Goal: Task Accomplishment & Management: Manage account settings

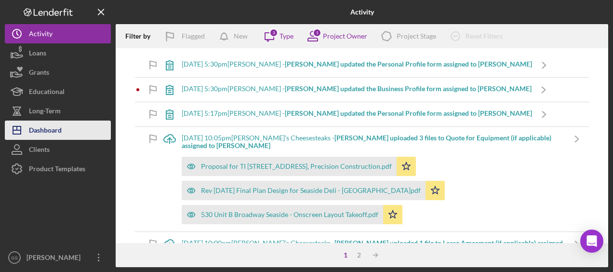
click at [80, 121] on button "Icon/Dashboard Dashboard" at bounding box center [58, 129] width 106 height 19
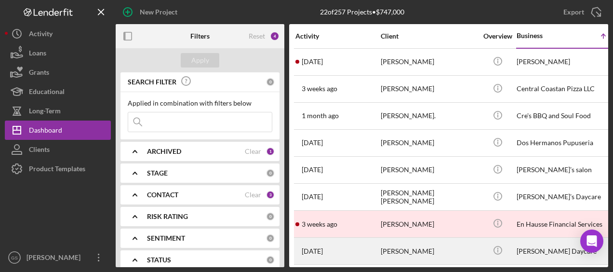
click at [416, 249] on div "[PERSON_NAME]" at bounding box center [429, 251] width 96 height 26
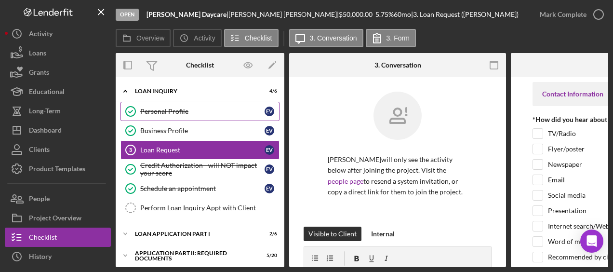
click at [210, 108] on div "Personal Profile" at bounding box center [202, 111] width 124 height 8
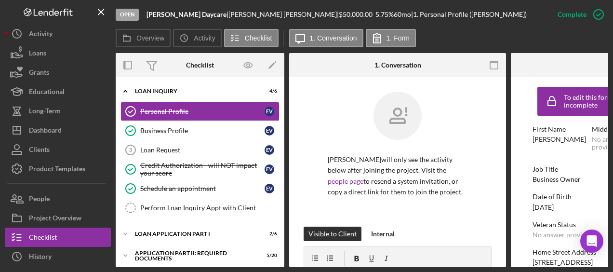
click at [514, 172] on form "To edit this form you must mark this item incomplete First Name [PERSON_NAME] M…" at bounding box center [619, 172] width 217 height 190
click at [223, 105] on link "Personal Profile Personal Profile E V" at bounding box center [199, 111] width 159 height 19
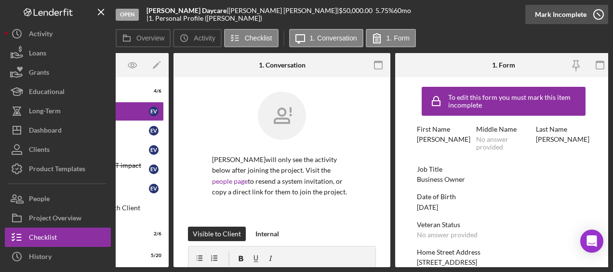
click at [597, 15] on icon "button" at bounding box center [598, 14] width 24 height 24
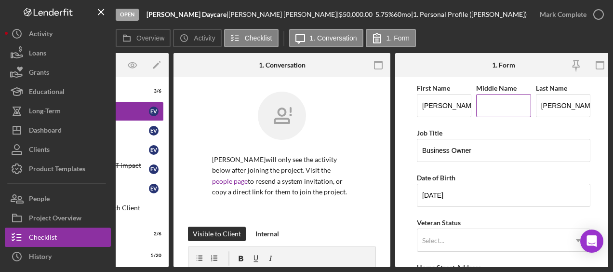
click at [496, 111] on input "Middle Name" at bounding box center [503, 105] width 54 height 23
type input "A."
click at [410, 121] on form "First Name [PERSON_NAME] Middle Name A. Last Name [PERSON_NAME] Job Title Busin…" at bounding box center [503, 172] width 217 height 190
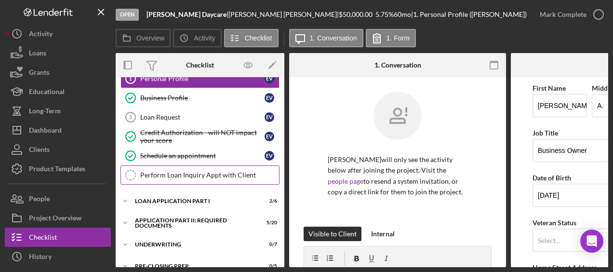
scroll to position [48, 0]
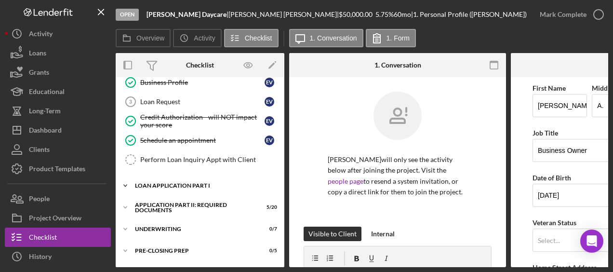
click at [169, 185] on div "Loan Application Part I" at bounding box center [203, 186] width 137 height 6
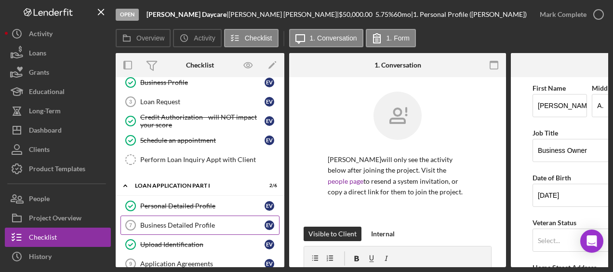
scroll to position [96, 0]
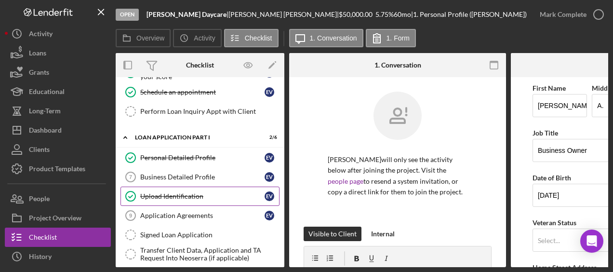
click at [176, 194] on div "Upload Identification" at bounding box center [202, 196] width 124 height 8
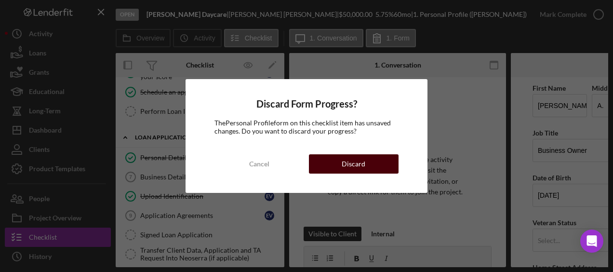
click at [342, 172] on button "Discard" at bounding box center [354, 163] width 90 height 19
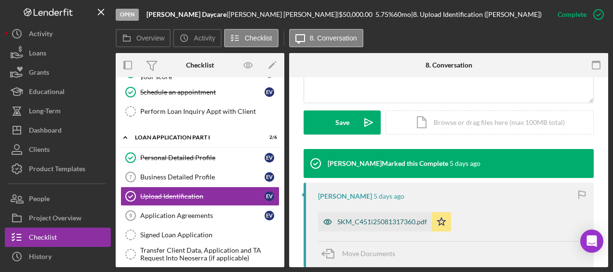
click at [408, 216] on div "SKM_C451i25081317360.pdf" at bounding box center [375, 221] width 114 height 19
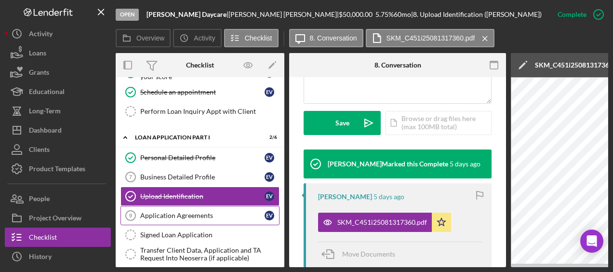
click at [216, 214] on div "Application Agreements" at bounding box center [202, 215] width 124 height 8
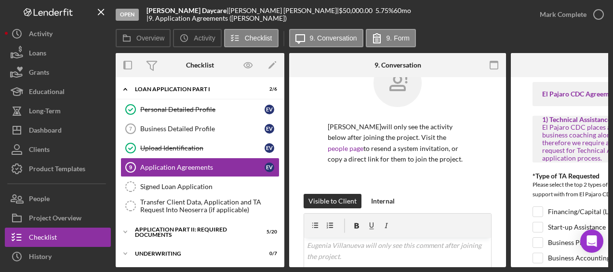
scroll to position [48, 0]
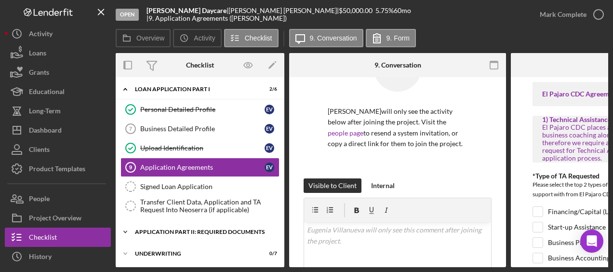
click at [196, 229] on div "Application Part II: Required Documents" at bounding box center [203, 232] width 137 height 6
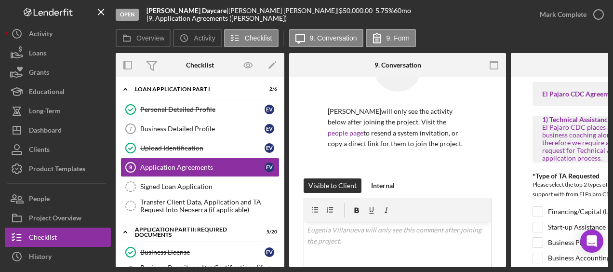
scroll to position [193, 0]
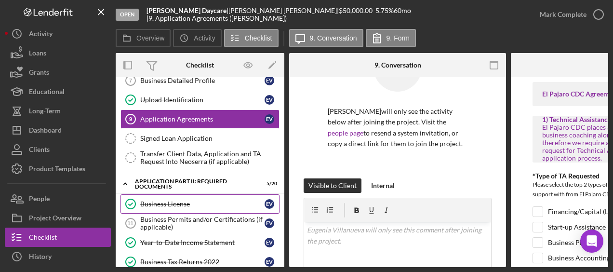
click at [205, 202] on div "Business License" at bounding box center [202, 204] width 124 height 8
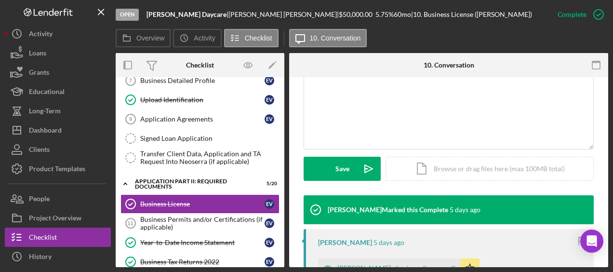
scroll to position [241, 0]
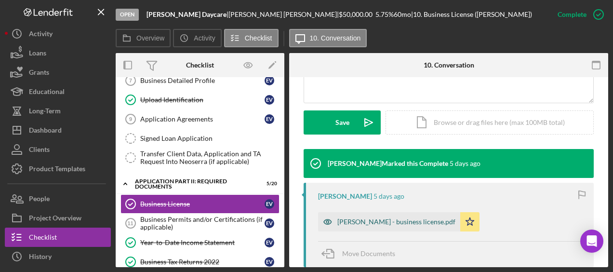
click at [414, 225] on div "[PERSON_NAME] - business license.pdf" at bounding box center [389, 221] width 142 height 19
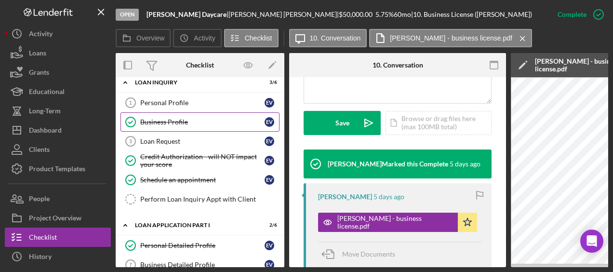
scroll to position [0, 0]
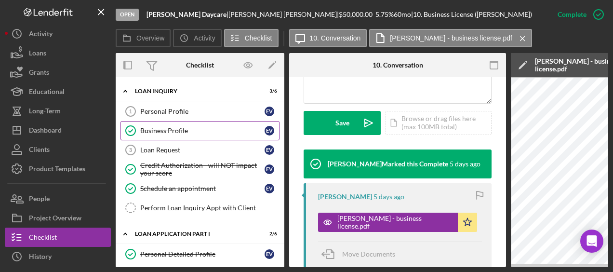
click at [183, 132] on div "Business Profile" at bounding box center [202, 131] width 124 height 8
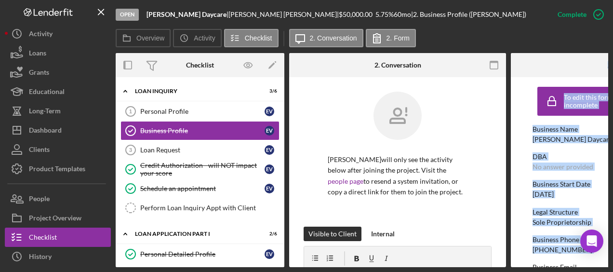
drag, startPoint x: 499, startPoint y: 267, endPoint x: 517, endPoint y: 262, distance: 19.1
click at [517, 262] on div "Open [PERSON_NAME] Daycare | [PERSON_NAME] | $50,000.00 5.75 % 60 mo | 2. Busin…" at bounding box center [306, 136] width 613 height 272
drag, startPoint x: 517, startPoint y: 262, endPoint x: 494, endPoint y: 263, distance: 23.1
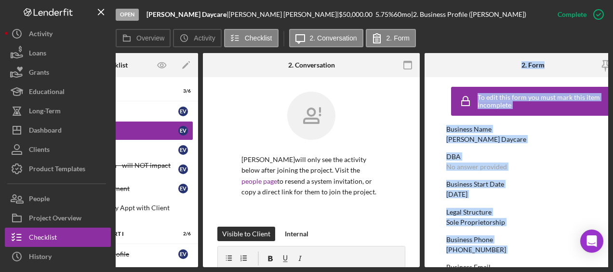
scroll to position [0, 88]
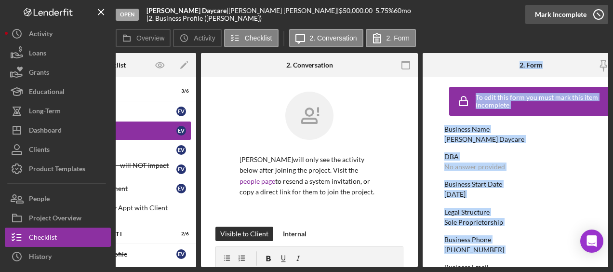
click at [599, 18] on icon "button" at bounding box center [598, 14] width 24 height 24
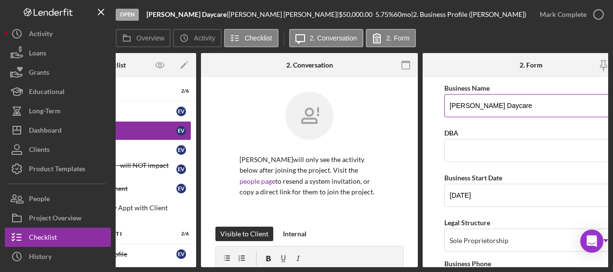
click at [505, 106] on input "[PERSON_NAME] Daycare" at bounding box center [530, 105] width 173 height 23
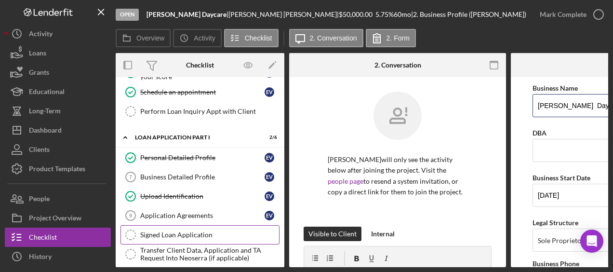
scroll to position [145, 0]
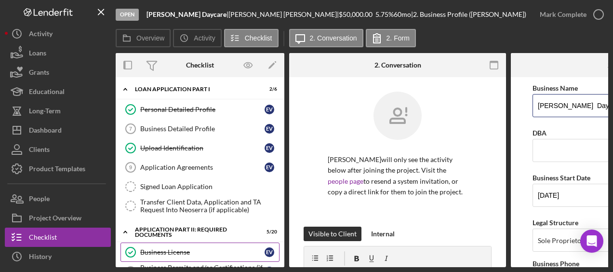
type input "[PERSON_NAME] Daycare"
click at [214, 243] on link "Business License Business License E V" at bounding box center [199, 251] width 159 height 19
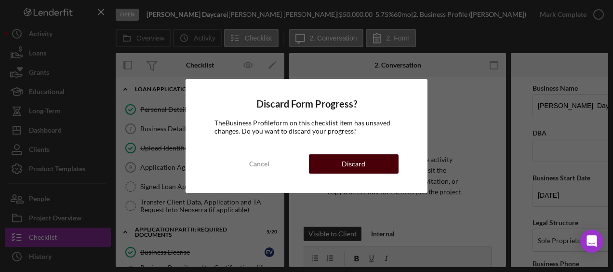
click at [356, 166] on div "Discard" at bounding box center [354, 163] width 24 height 19
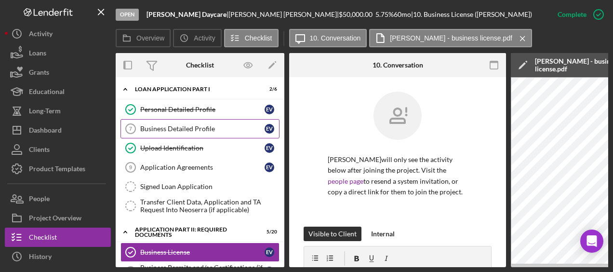
click at [222, 128] on div "Business Detailed Profile" at bounding box center [202, 129] width 124 height 8
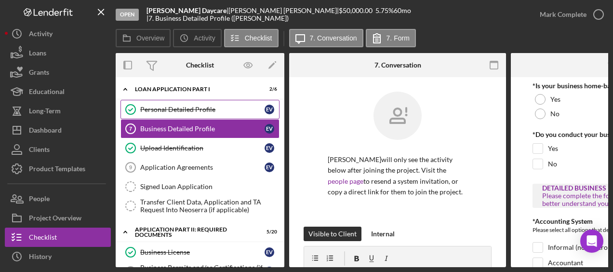
click at [159, 112] on link "Personal Detailed Profile Personal Detailed Profile E V" at bounding box center [199, 109] width 159 height 19
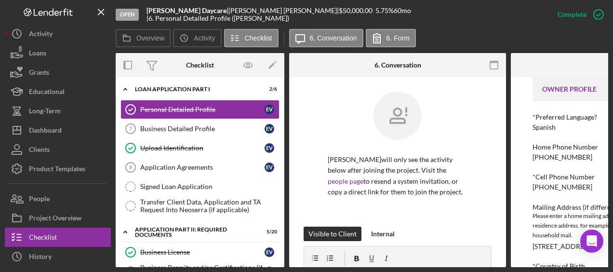
scroll to position [96, 0]
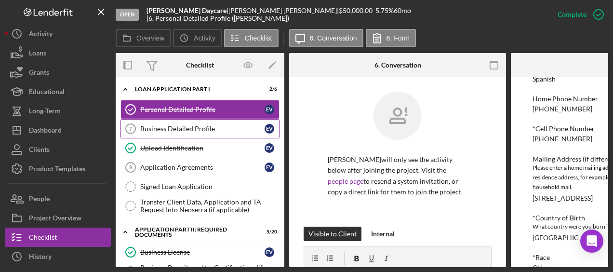
click at [211, 125] on div "Business Detailed Profile" at bounding box center [202, 129] width 124 height 8
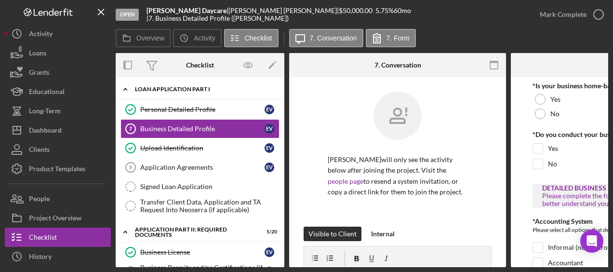
click at [192, 86] on div "Loan Application Part I" at bounding box center [203, 89] width 137 height 6
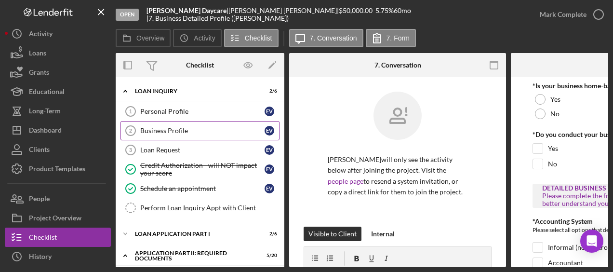
click at [198, 124] on link "Business Profile 2 Business Profile E V" at bounding box center [199, 130] width 159 height 19
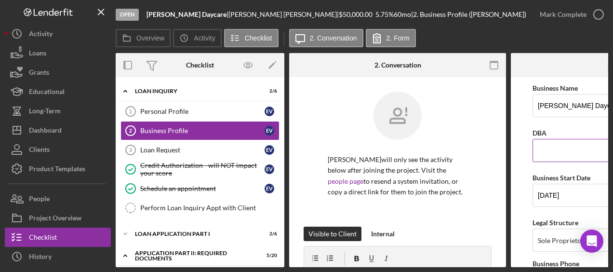
click at [562, 153] on input "DBA" at bounding box center [618, 150] width 173 height 23
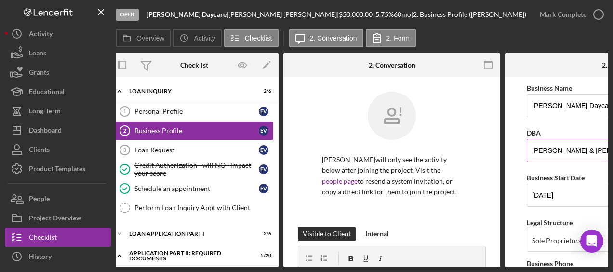
scroll to position [0, 10]
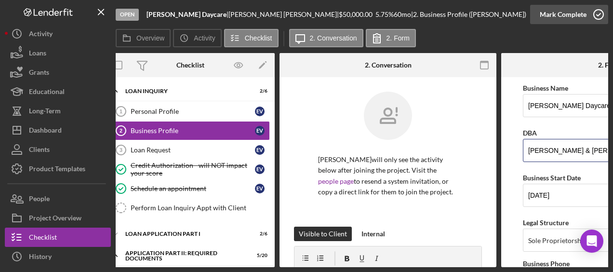
type input "[PERSON_NAME] & [PERSON_NAME]"
click at [593, 13] on icon "button" at bounding box center [598, 14] width 24 height 24
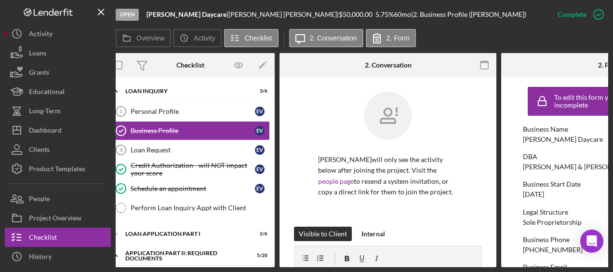
scroll to position [0, 0]
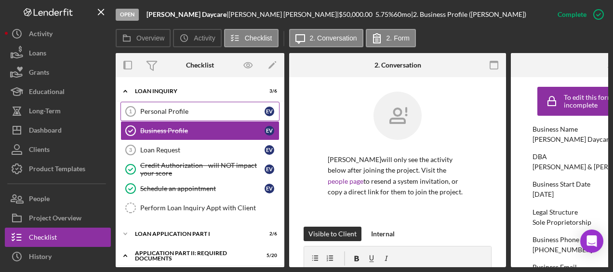
click at [204, 113] on div "Personal Profile" at bounding box center [202, 111] width 124 height 8
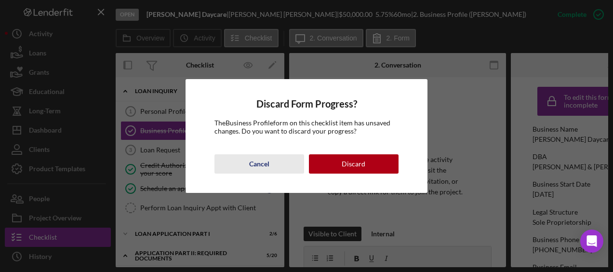
click at [261, 164] on div "Cancel" at bounding box center [259, 163] width 20 height 19
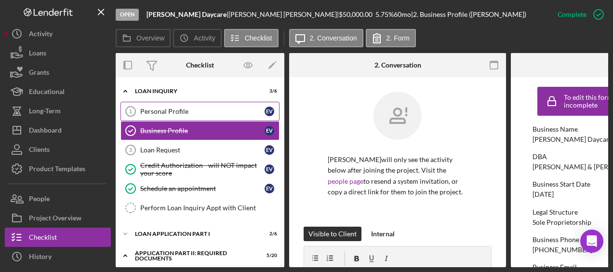
click at [207, 107] on div "Personal Profile" at bounding box center [202, 111] width 124 height 8
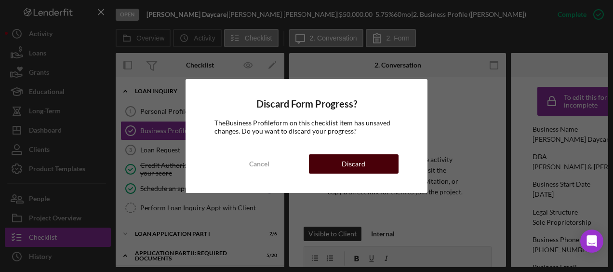
click at [377, 169] on button "Discard" at bounding box center [354, 163] width 90 height 19
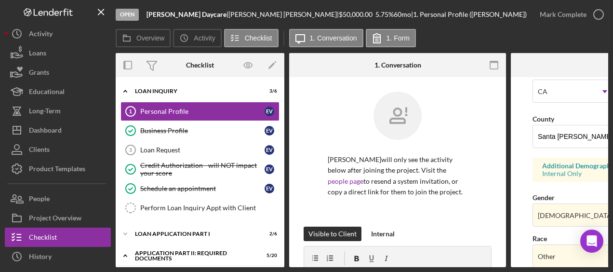
scroll to position [289, 0]
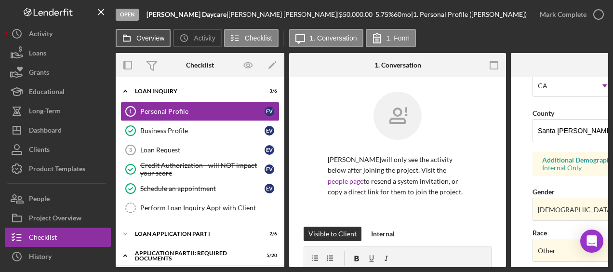
click at [159, 40] on label "Overview" at bounding box center [150, 38] width 28 height 8
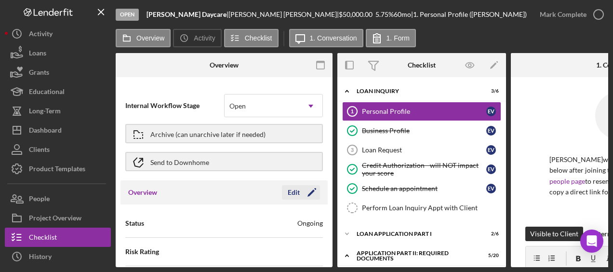
click at [307, 195] on icon "Icon/Edit" at bounding box center [312, 192] width 24 height 24
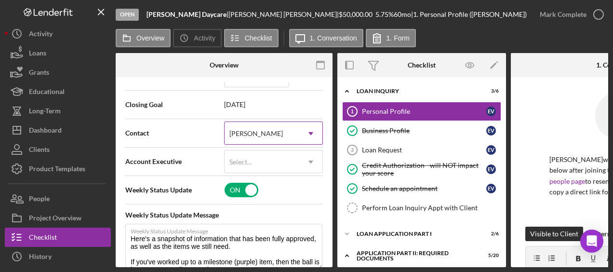
click at [311, 132] on icon "Icon/Dropdown Arrow" at bounding box center [310, 133] width 23 height 23
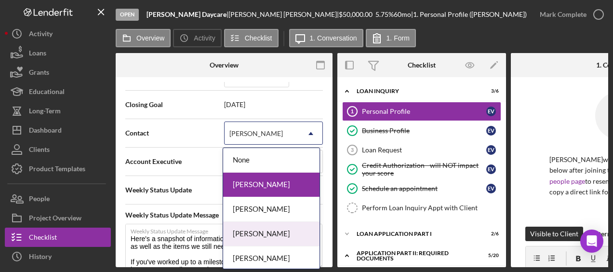
click at [267, 228] on div "[PERSON_NAME]" at bounding box center [271, 234] width 96 height 25
type textarea "Here's a snapshot of information that has been fully approved, as well as the i…"
type textarea "Hey there, we noticed you haven't made any progress on your application in the …"
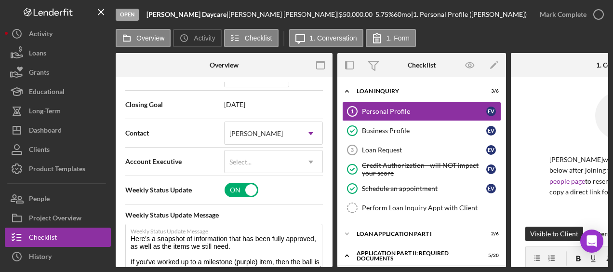
type textarea "Here's a snapshot of information that has been fully approved, as well as the i…"
type textarea "Hey there, we noticed you haven't made any progress on your application in the …"
click at [287, 214] on span "Weekly Status Update Message" at bounding box center [224, 215] width 198 height 10
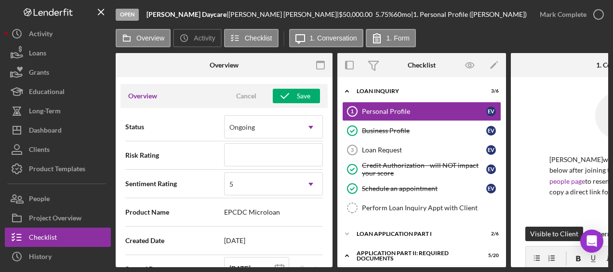
scroll to position [0, 0]
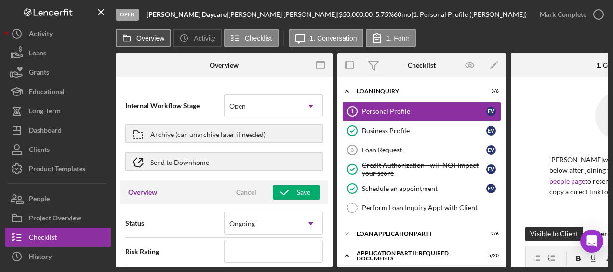
click at [166, 39] on button "Overview" at bounding box center [143, 38] width 55 height 18
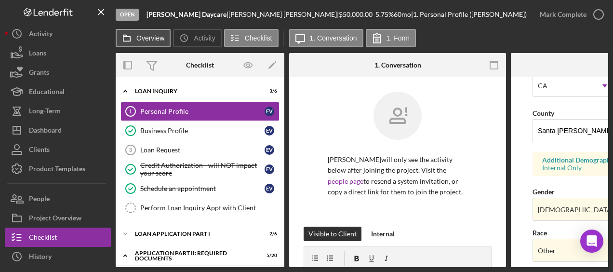
click at [150, 39] on label "Overview" at bounding box center [150, 38] width 28 height 8
type textarea "Here's a snapshot of information that has been fully approved, as well as the i…"
type textarea "Hey there, we noticed you haven't made any progress on your application in the …"
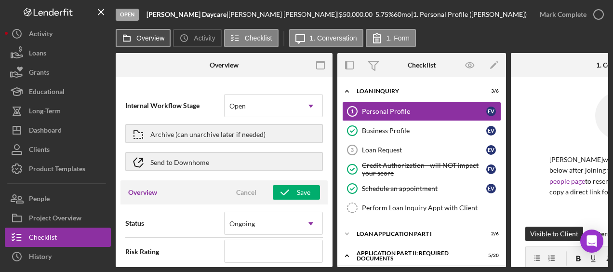
click at [149, 39] on label "Overview" at bounding box center [150, 38] width 28 height 8
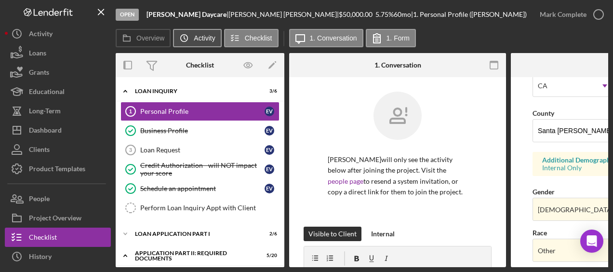
click at [211, 41] on label "Activity" at bounding box center [204, 38] width 21 height 8
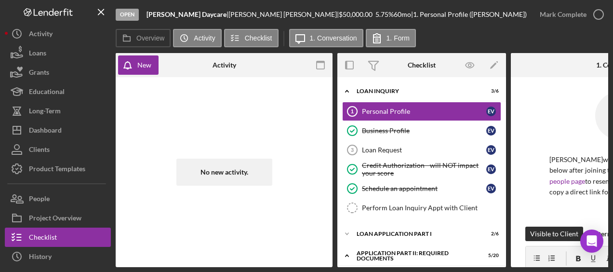
click at [134, 17] on div "Open" at bounding box center [127, 15] width 23 height 12
click at [398, 35] on label "1. Form" at bounding box center [397, 38] width 23 height 8
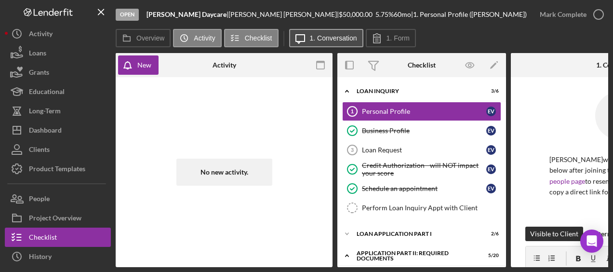
click at [337, 41] on label "1. Conversation" at bounding box center [333, 38] width 47 height 8
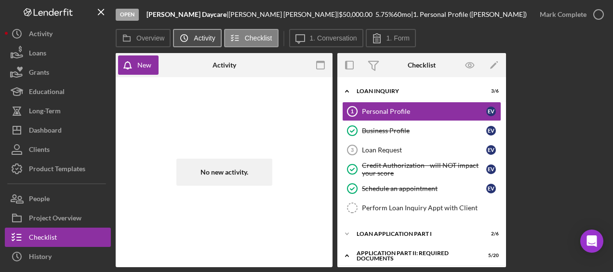
click at [213, 35] on label "Activity" at bounding box center [204, 38] width 21 height 8
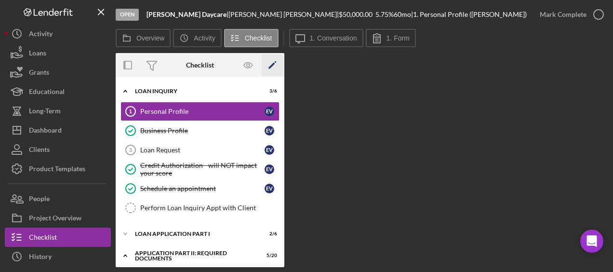
click at [272, 59] on icon "Icon/Edit" at bounding box center [273, 65] width 22 height 22
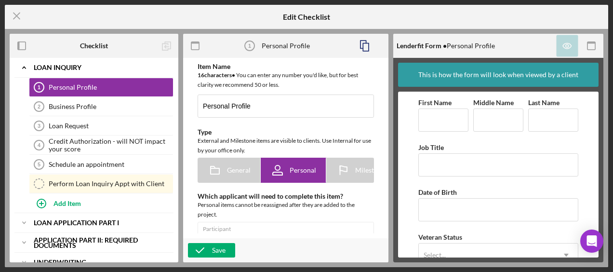
type textarea "<div>Let's get started! Please complete the form to provide us with some basic …"
click at [130, 84] on div "Personal Profile" at bounding box center [111, 87] width 124 height 8
click at [163, 66] on icon "Icon/Edit" at bounding box center [163, 67] width 19 height 19
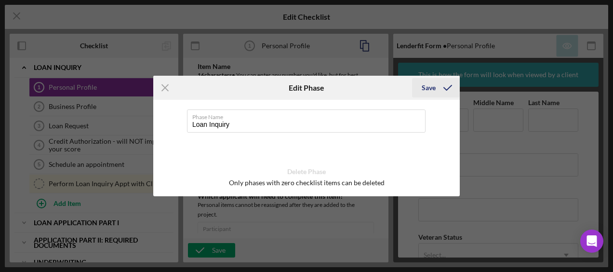
click at [448, 86] on icon "submit" at bounding box center [448, 88] width 24 height 24
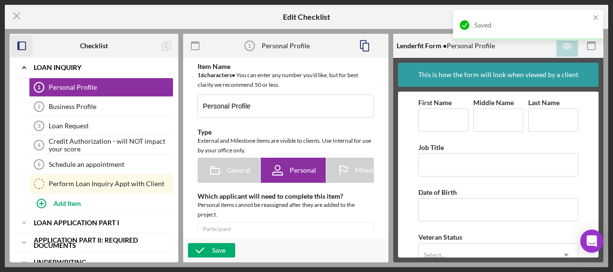
click at [16, 47] on icon "button" at bounding box center [22, 46] width 22 height 22
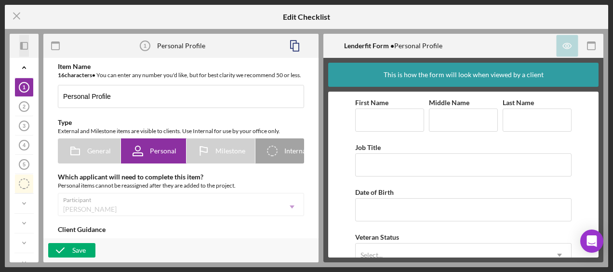
click at [25, 51] on icon "Icon/Panel Side Expand" at bounding box center [24, 46] width 22 height 22
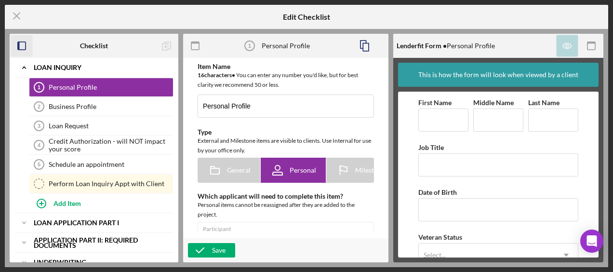
click at [21, 44] on icon "button" at bounding box center [22, 46] width 22 height 22
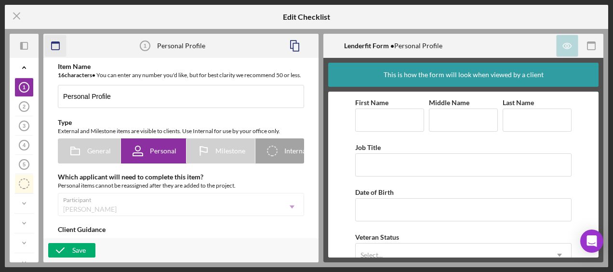
click at [56, 45] on icon "button" at bounding box center [56, 46] width 22 height 22
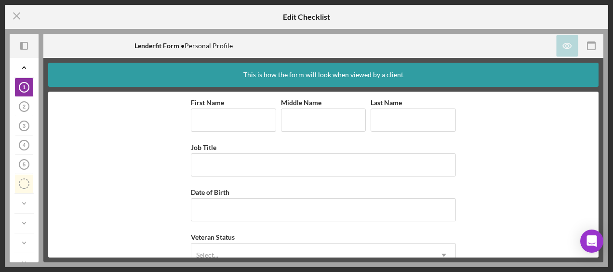
click at [56, 42] on div "Lenderfit Form • Personal Profile" at bounding box center [183, 46] width 280 height 24
click at [11, 19] on icon "Icon/Menu Close" at bounding box center [17, 16] width 24 height 24
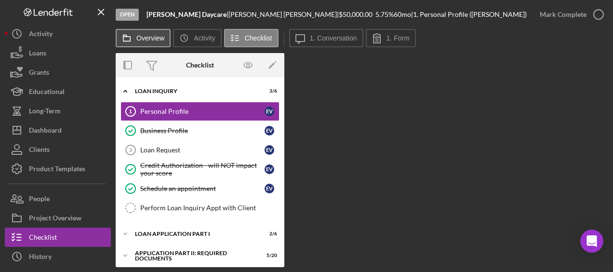
click at [159, 39] on label "Overview" at bounding box center [150, 38] width 28 height 8
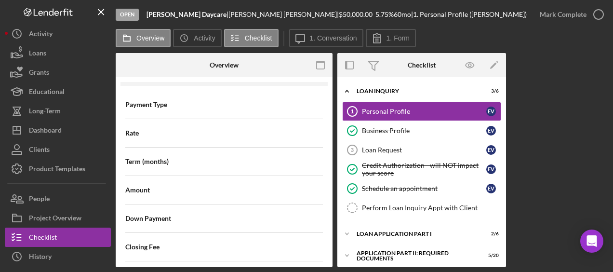
scroll to position [1012, 0]
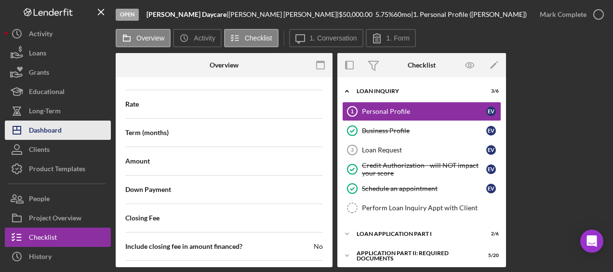
click at [53, 135] on div "Dashboard" at bounding box center [45, 131] width 33 height 22
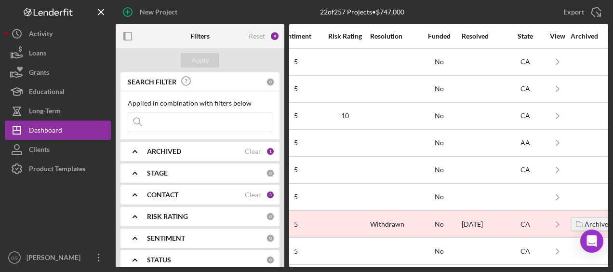
scroll to position [0, 840]
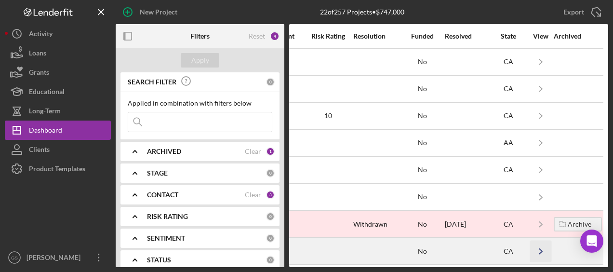
click at [534, 251] on icon "Icon/Navigate" at bounding box center [541, 251] width 22 height 22
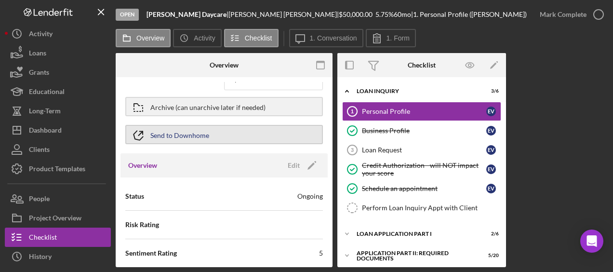
scroll to position [48, 0]
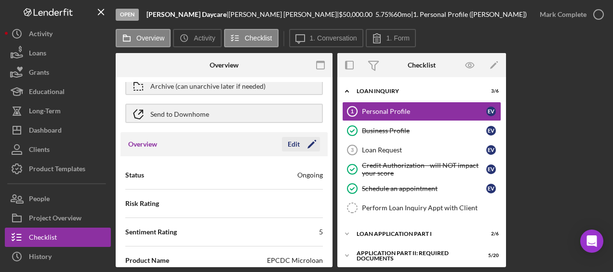
click at [306, 143] on icon "Icon/Edit" at bounding box center [312, 144] width 24 height 24
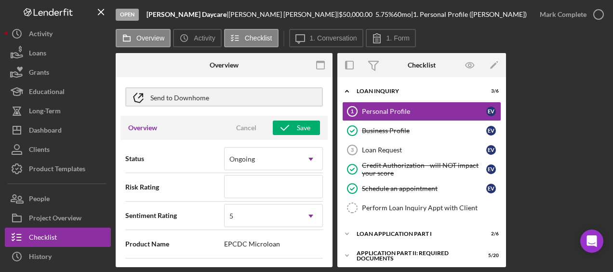
scroll to position [0, 0]
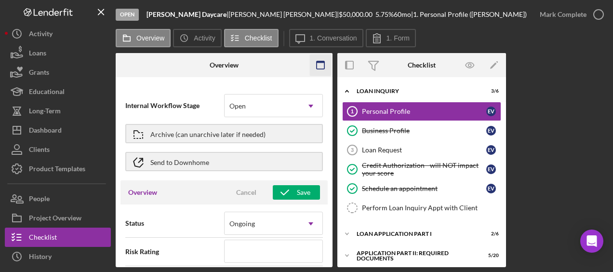
click at [317, 66] on icon "button" at bounding box center [321, 65] width 22 height 22
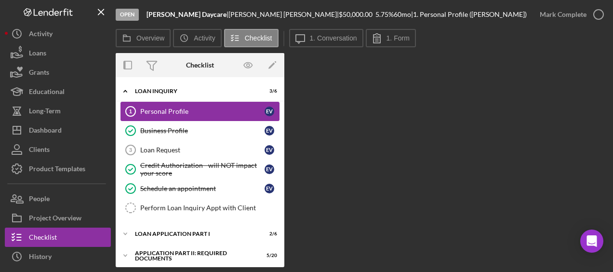
click at [192, 109] on div "Personal Profile" at bounding box center [202, 111] width 124 height 8
click at [243, 109] on div "Personal Profile" at bounding box center [202, 111] width 124 height 8
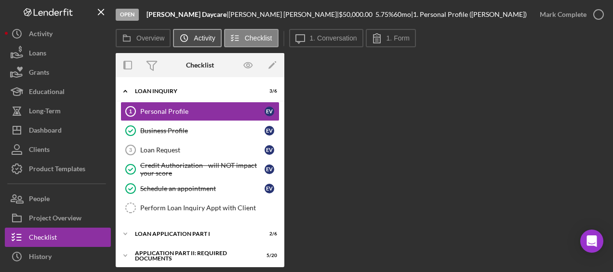
click at [193, 40] on icon "Icon/History" at bounding box center [183, 37] width 19 height 19
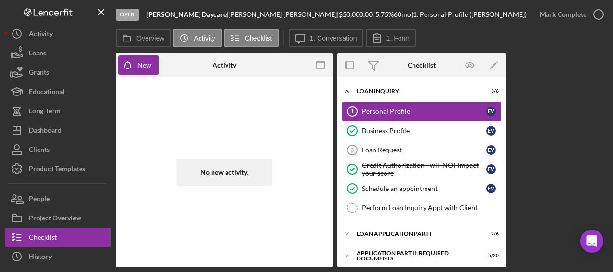
click at [474, 110] on div "Personal Profile" at bounding box center [424, 111] width 124 height 8
type textarea "Here's a snapshot of information that has been fully approved, as well as the i…"
type textarea "Hey there, we noticed you haven't made any progress on your application in the …"
click at [474, 110] on div "Personal Profile" at bounding box center [424, 111] width 124 height 8
type textarea "Here's a snapshot of information that has been fully approved, as well as the i…"
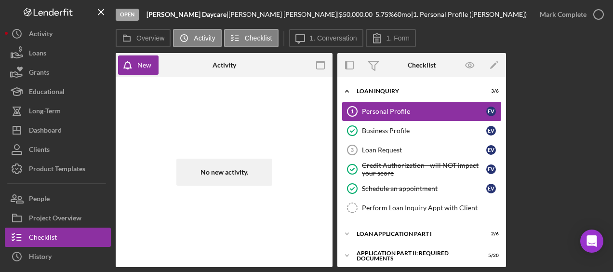
type textarea "Hey there, we noticed you haven't made any progress on your application in the …"
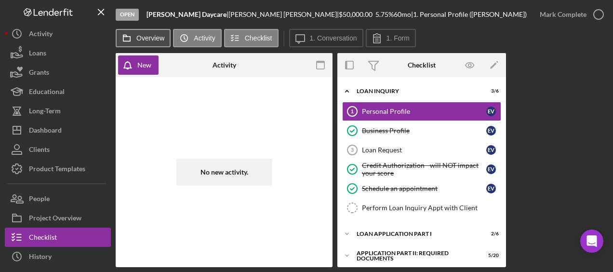
click at [146, 33] on button "Overview" at bounding box center [143, 38] width 55 height 18
type textarea "Here's a snapshot of information that has been fully approved, as well as the i…"
type textarea "Hey there, we noticed you haven't made any progress on your application in the …"
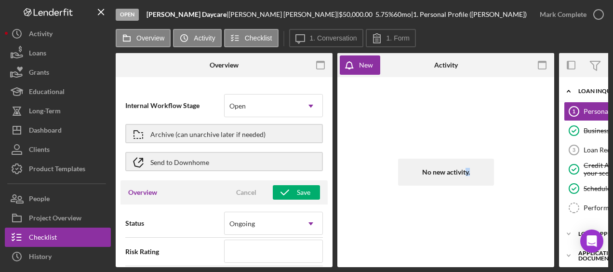
drag, startPoint x: 465, startPoint y: 267, endPoint x: 541, endPoint y: 272, distance: 75.3
click at [541, 271] on html "Open [PERSON_NAME] Daycare | [PERSON_NAME] | $50,000.00 5.75 % 60 mo | 1. Perso…" at bounding box center [306, 136] width 613 height 272
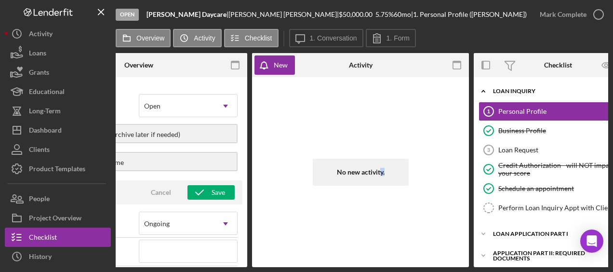
scroll to position [0, 119]
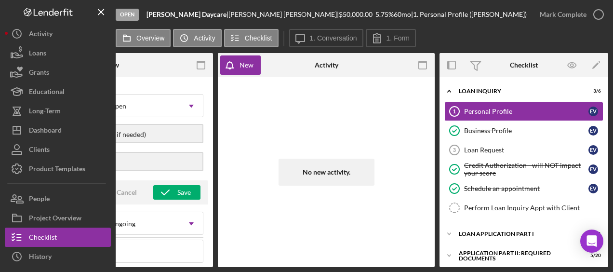
click at [133, 17] on div "Open" at bounding box center [127, 15] width 23 height 12
click at [131, 13] on div "Open" at bounding box center [127, 15] width 23 height 12
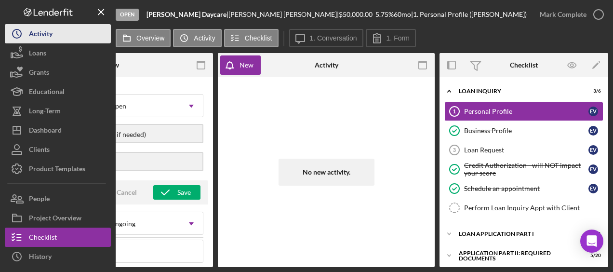
click at [61, 39] on button "Icon/History Activity" at bounding box center [58, 33] width 106 height 19
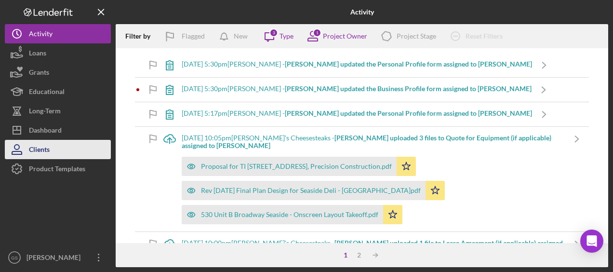
click at [60, 144] on button "Clients" at bounding box center [58, 149] width 106 height 19
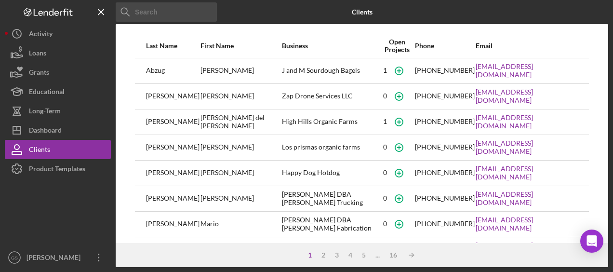
click at [150, 14] on input at bounding box center [166, 11] width 101 height 19
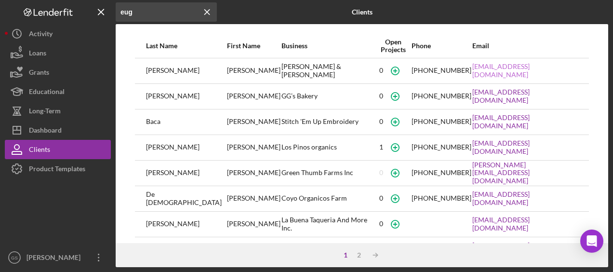
type input "eug"
click at [499, 72] on link "[EMAIL_ADDRESS][DOMAIN_NAME]" at bounding box center [525, 70] width 106 height 15
click at [281, 71] on div "[PERSON_NAME] & [PERSON_NAME]" at bounding box center [327, 71] width 93 height 24
click at [161, 67] on div "[PERSON_NAME]" at bounding box center [186, 71] width 80 height 24
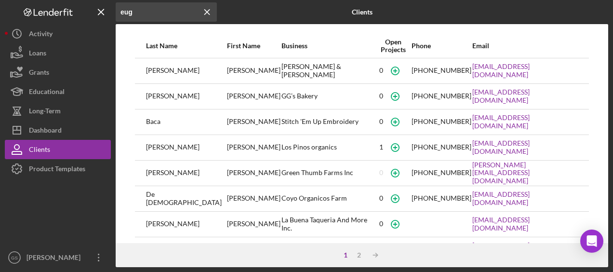
click at [159, 67] on div "[PERSON_NAME]" at bounding box center [186, 71] width 80 height 24
click at [386, 72] on icon "button" at bounding box center [395, 71] width 22 height 22
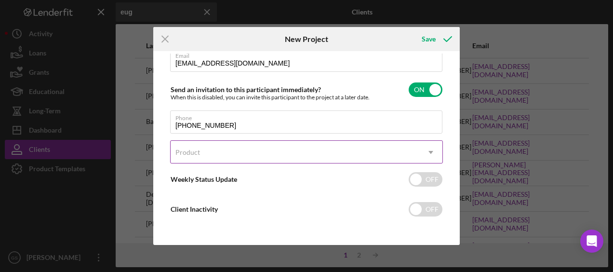
scroll to position [61, 0]
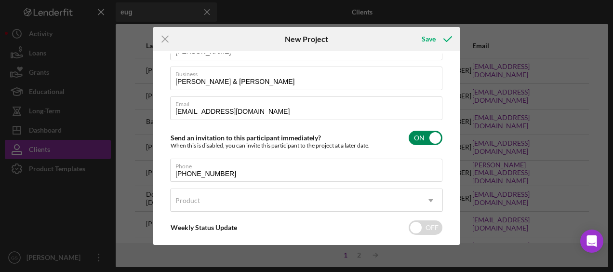
click at [428, 136] on input "checkbox" at bounding box center [426, 138] width 34 height 14
checkbox input "false"
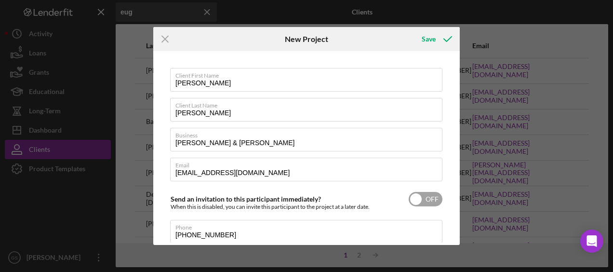
scroll to position [0, 0]
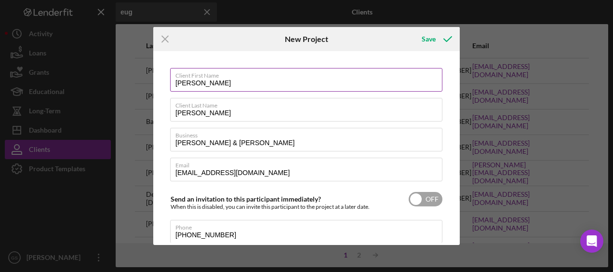
click at [241, 84] on input "[PERSON_NAME]" at bounding box center [306, 79] width 272 height 23
type input "[PERSON_NAME]"
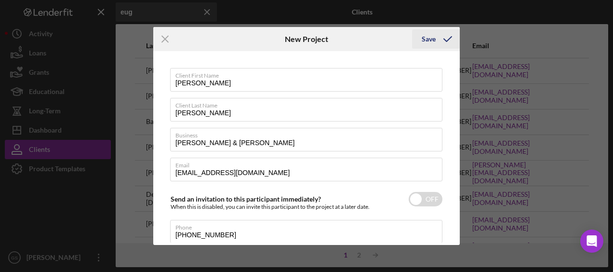
click at [449, 35] on icon "submit" at bounding box center [448, 39] width 24 height 24
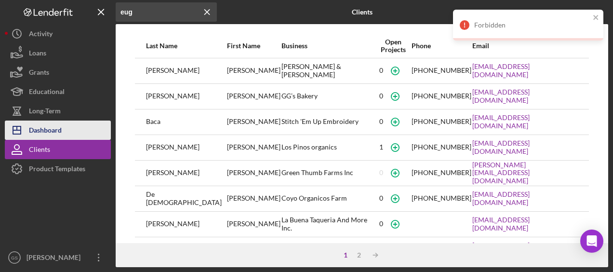
click at [73, 132] on button "Icon/Dashboard Dashboard" at bounding box center [58, 129] width 106 height 19
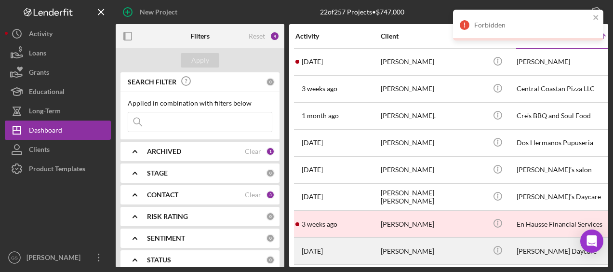
click at [439, 248] on div "[PERSON_NAME]" at bounding box center [429, 251] width 96 height 26
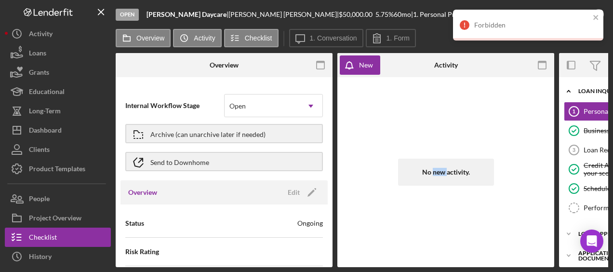
click at [439, 248] on div "No new activity." at bounding box center [445, 172] width 207 height 180
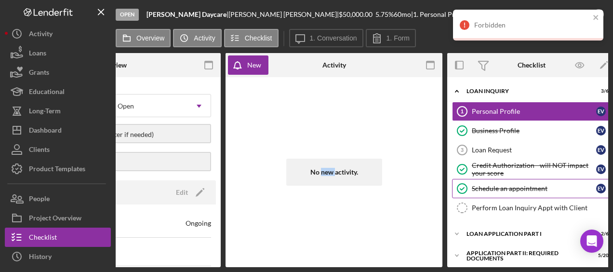
scroll to position [48, 0]
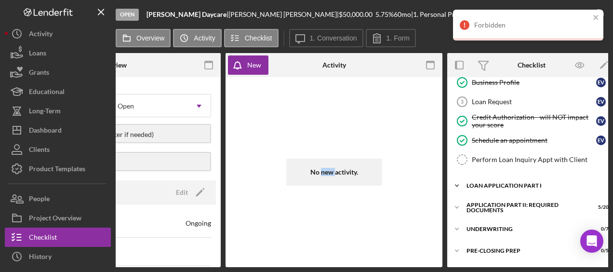
click at [501, 185] on div "Loan Application Part I" at bounding box center [534, 186] width 137 height 6
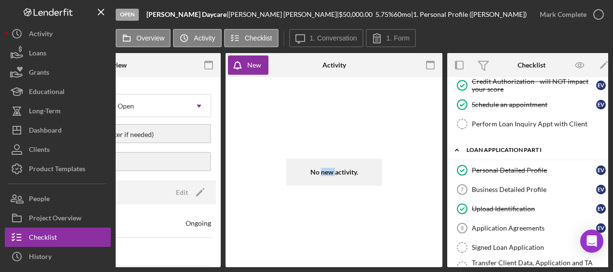
scroll to position [96, 0]
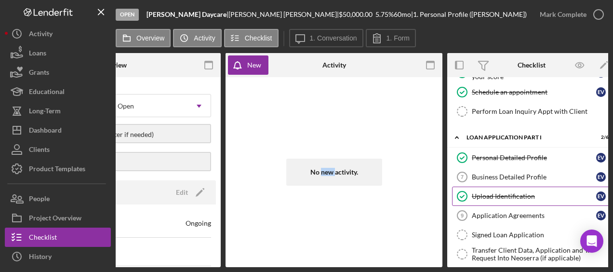
click at [501, 197] on link "Upload Identification Upload Identification E V" at bounding box center [531, 195] width 159 height 19
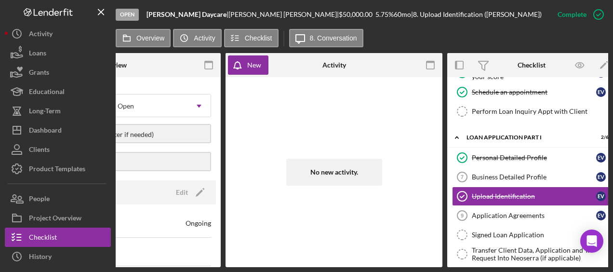
drag, startPoint x: 467, startPoint y: 267, endPoint x: 527, endPoint y: 260, distance: 60.1
click at [527, 260] on div "Open [PERSON_NAME] Daycare | [PERSON_NAME] | $50,000.00 5.75 % 60 mo | 8. Uploa…" at bounding box center [306, 136] width 613 height 272
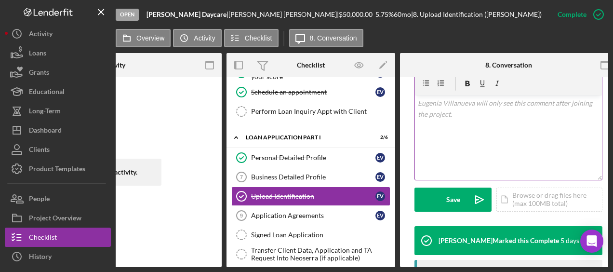
scroll to position [289, 0]
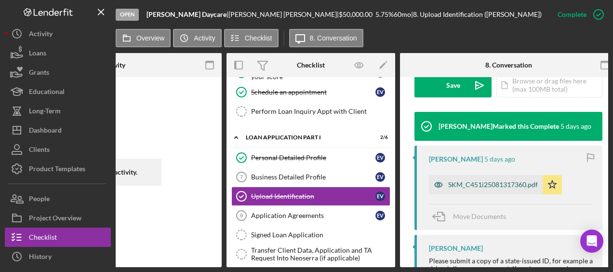
click at [526, 191] on div "SKM_C451i25081317360.pdf" at bounding box center [486, 184] width 114 height 19
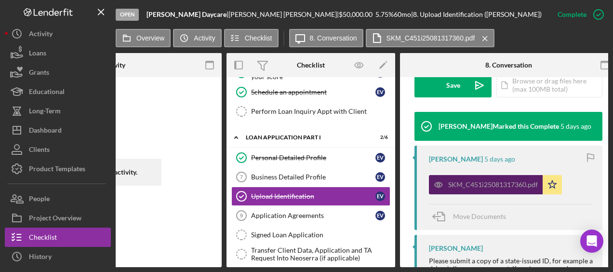
click at [524, 183] on div "SKM_C451i25081317360.pdf" at bounding box center [493, 185] width 90 height 8
click at [507, 186] on div "SKM_C451i25081317360.pdf" at bounding box center [493, 185] width 90 height 8
click at [526, 182] on div "SKM_C451i25081317360.pdf" at bounding box center [493, 185] width 90 height 8
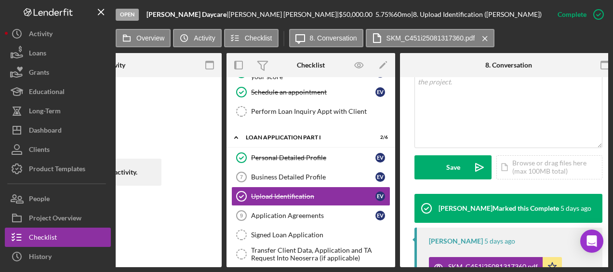
scroll to position [207, 0]
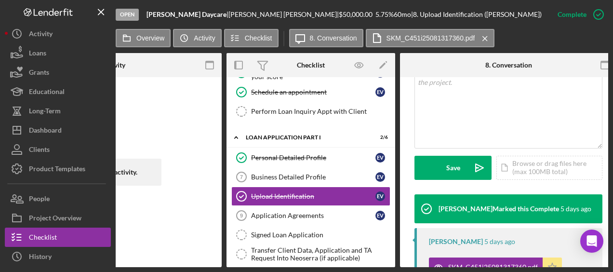
click at [556, 257] on icon "Icon/Star" at bounding box center [551, 266] width 19 height 19
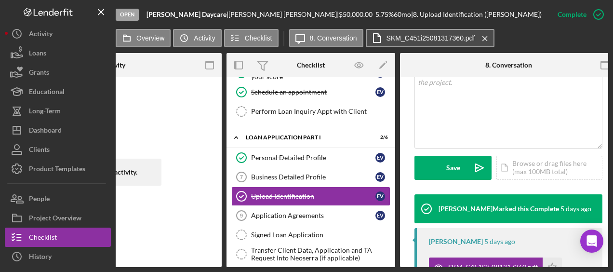
click at [447, 40] on label "SKM_C451i25081317360.pdf" at bounding box center [430, 38] width 89 height 8
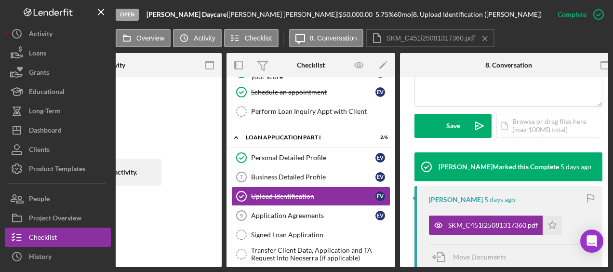
scroll to position [351, 0]
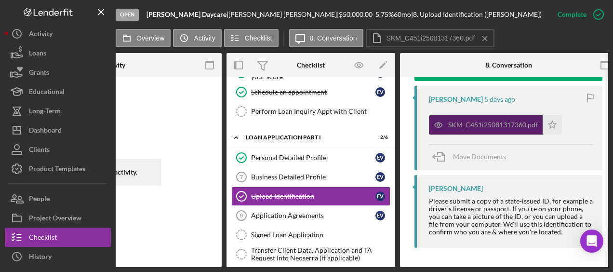
click at [494, 123] on div "SKM_C451i25081317360.pdf" at bounding box center [493, 125] width 90 height 8
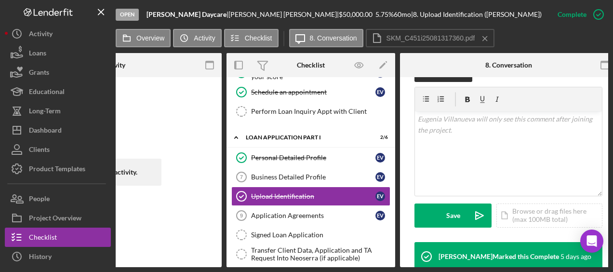
scroll to position [159, 0]
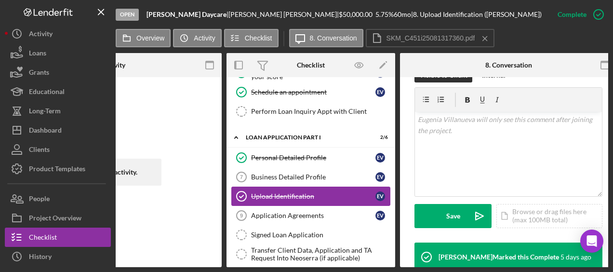
click at [294, 192] on div "Upload Identification" at bounding box center [313, 196] width 124 height 8
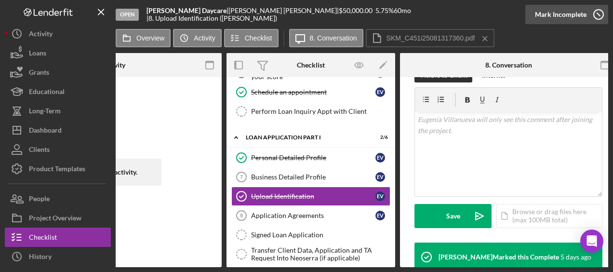
click at [597, 14] on icon "button" at bounding box center [598, 14] width 24 height 24
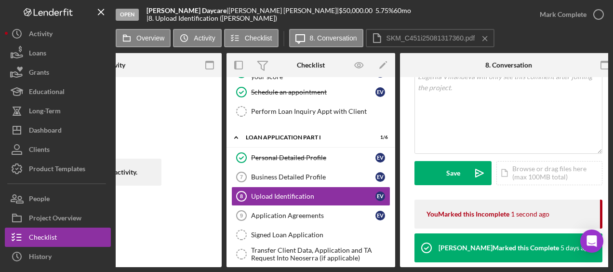
scroll to position [255, 0]
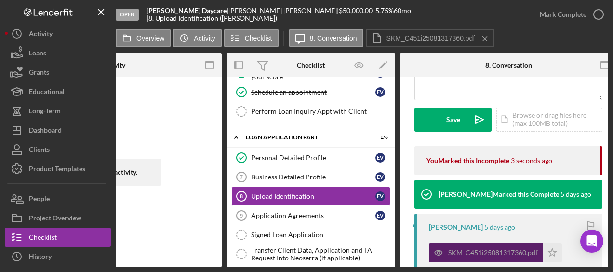
click at [484, 247] on div "SKM_C451i25081317360.pdf" at bounding box center [486, 252] width 114 height 19
click at [523, 252] on div "SKM_C451i25081317360.pdf" at bounding box center [493, 253] width 90 height 8
click at [531, 251] on div "SKM_C451i25081317360.pdf" at bounding box center [493, 253] width 90 height 8
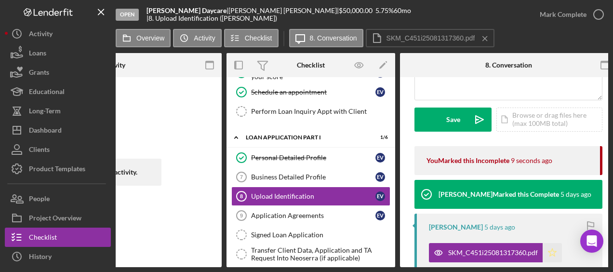
click at [552, 252] on icon "Icon/Star" at bounding box center [551, 252] width 19 height 19
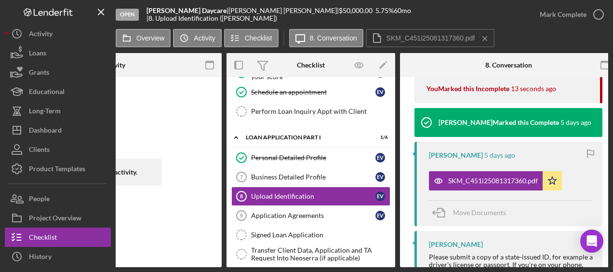
scroll to position [337, 0]
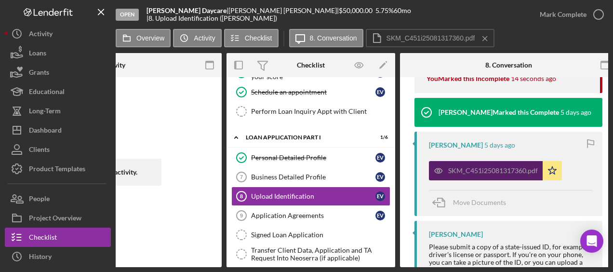
click at [474, 171] on div "SKM_C451i25081317360.pdf" at bounding box center [493, 171] width 90 height 8
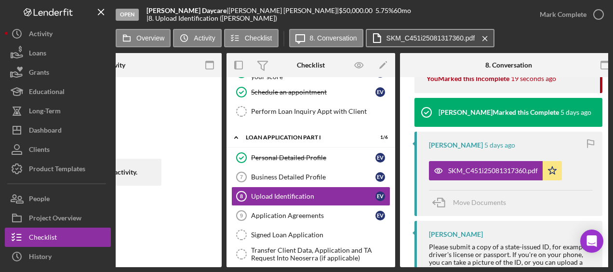
click at [442, 39] on label "SKM_C451i25081317360.pdf" at bounding box center [430, 38] width 89 height 8
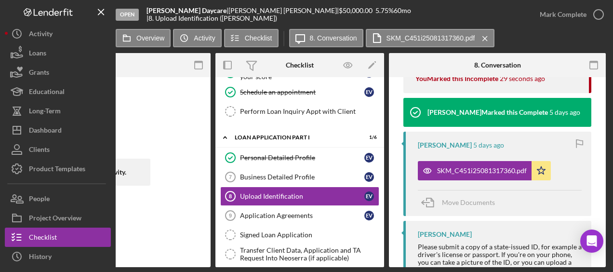
scroll to position [0, 348]
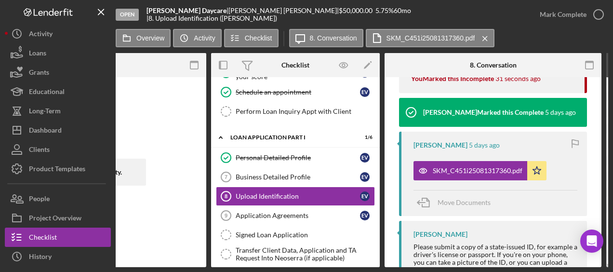
click at [125, 13] on div "Open" at bounding box center [127, 15] width 23 height 12
click at [148, 40] on label "Overview" at bounding box center [150, 38] width 28 height 8
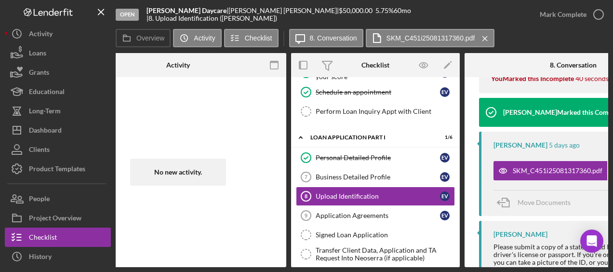
scroll to position [0, 0]
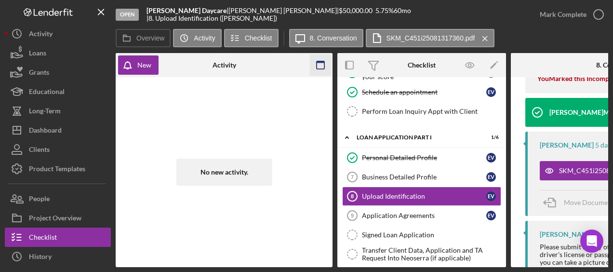
click at [319, 62] on rect "button" at bounding box center [321, 62] width 8 height 2
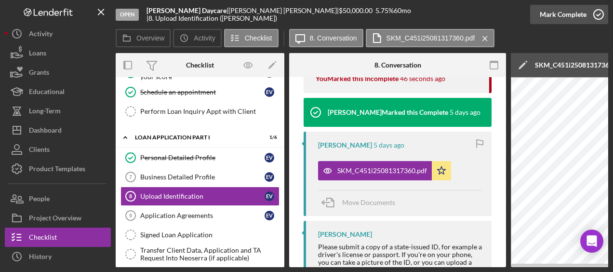
click at [598, 14] on icon "button" at bounding box center [598, 14] width 24 height 24
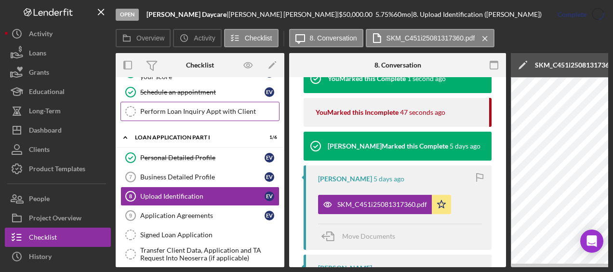
scroll to position [370, 0]
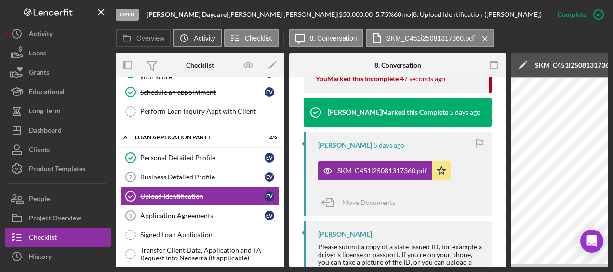
click at [214, 41] on button "Icon/History Activity" at bounding box center [197, 38] width 48 height 18
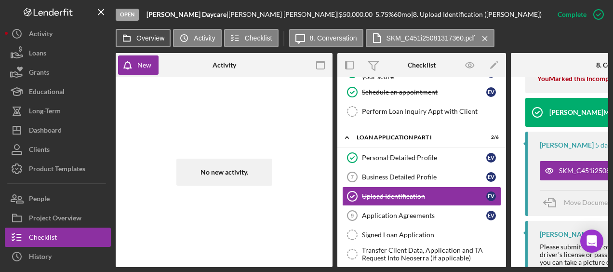
click at [141, 39] on label "Overview" at bounding box center [150, 38] width 28 height 8
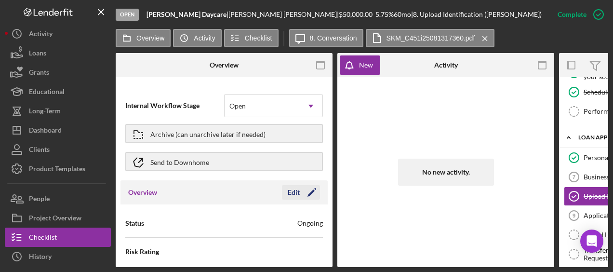
click at [313, 193] on icon "Icon/Edit" at bounding box center [312, 192] width 24 height 24
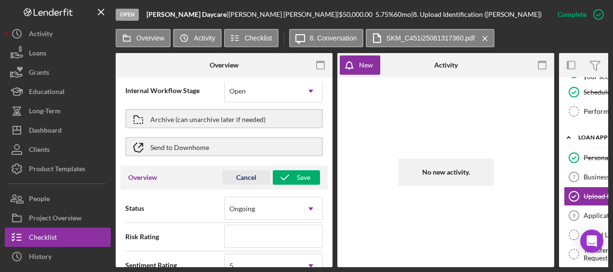
scroll to position [0, 0]
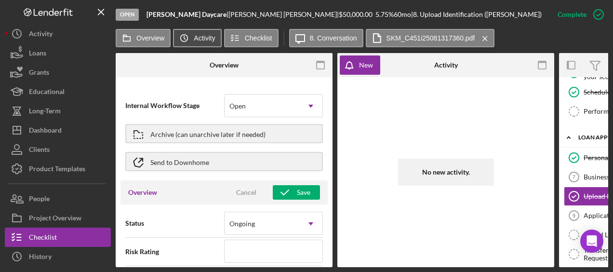
click at [198, 41] on label "Activity" at bounding box center [204, 38] width 21 height 8
type textarea "Here's a snapshot of information that has been fully approved, as well as the i…"
type textarea "Hey there, we noticed you haven't made any progress on your application in the …"
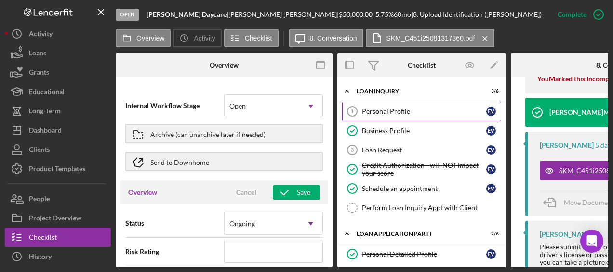
click at [409, 113] on div "Personal Profile" at bounding box center [424, 111] width 124 height 8
type textarea "Here's a snapshot of information that has been fully approved, as well as the i…"
type textarea "Hey there, we noticed you haven't made any progress on your application in the …"
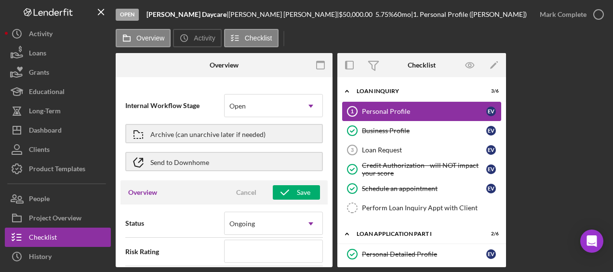
type textarea "Here's a snapshot of information that has been fully approved, as well as the i…"
type textarea "Hey there, we noticed you haven't made any progress on your application in the …"
type textarea "Here's a snapshot of information that has been fully approved, as well as the i…"
type textarea "Hey there, we noticed you haven't made any progress on your application in the …"
type textarea "Here's a snapshot of information that has been fully approved, as well as the i…"
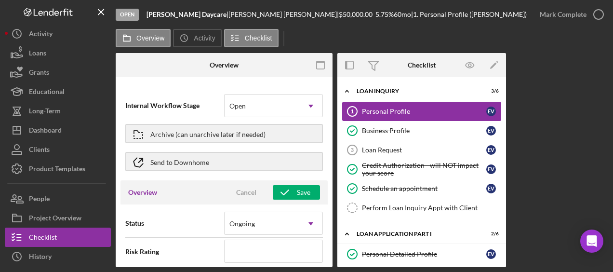
type textarea "Hey there, we noticed you haven't made any progress on your application in the …"
click at [436, 112] on div "Personal Profile" at bounding box center [424, 111] width 124 height 8
type textarea "Here's a snapshot of information that has been fully approved, as well as the i…"
type textarea "Hey there, we noticed you haven't made any progress on your application in the …"
click at [436, 112] on div "Personal Profile" at bounding box center [424, 111] width 124 height 8
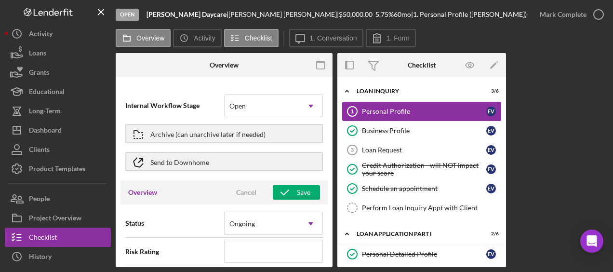
type textarea "Here's a snapshot of information that has been fully approved, as well as the i…"
type textarea "Hey there, we noticed you haven't made any progress on your application in the …"
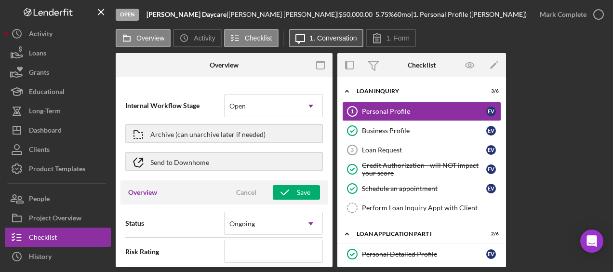
type textarea "Here's a snapshot of information that has been fully approved, as well as the i…"
type textarea "Hey there, we noticed you haven't made any progress on your application in the …"
click at [345, 40] on label "1. Conversation" at bounding box center [333, 38] width 47 height 8
type textarea "Here's a snapshot of information that has been fully approved, as well as the i…"
type textarea "Hey there, we noticed you haven't made any progress on your application in the …"
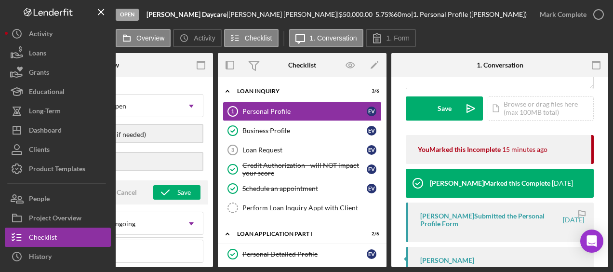
scroll to position [28, 0]
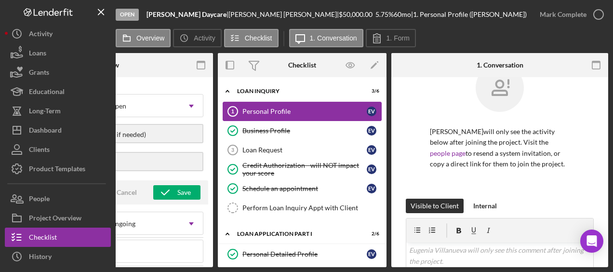
click at [323, 108] on div "Personal Profile" at bounding box center [304, 111] width 124 height 8
type textarea "Here's a snapshot of information that has been fully approved, as well as the i…"
type textarea "Hey there, we noticed you haven't made any progress on your application in the …"
click at [281, 111] on div "Personal Profile" at bounding box center [304, 111] width 124 height 8
type textarea "Here's a snapshot of information that has been fully approved, as well as the i…"
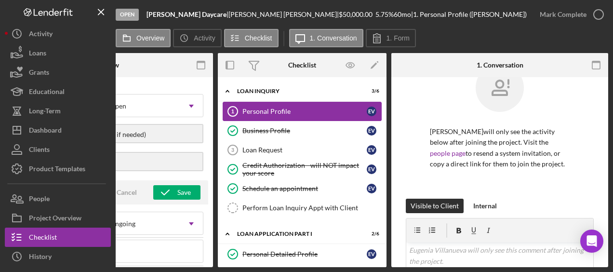
type textarea "Hey there, we noticed you haven't made any progress on your application in the …"
click at [281, 111] on div "Personal Profile" at bounding box center [304, 111] width 124 height 8
type textarea "Here's a snapshot of information that has been fully approved, as well as the i…"
type textarea "Hey there, we noticed you haven't made any progress on your application in the …"
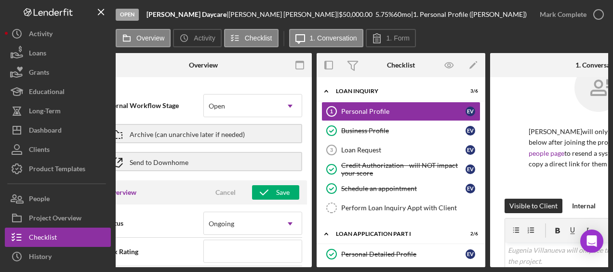
scroll to position [0, 20]
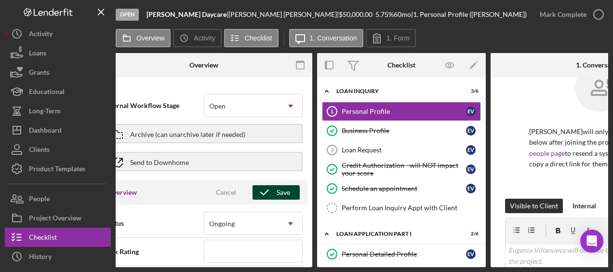
click at [279, 192] on div "Save" at bounding box center [283, 192] width 13 height 14
type textarea "Here's a snapshot of information that has been fully approved, as well as the i…"
type textarea "Hey there, we noticed you haven't made any progress on your application in the …"
type textarea "Here's a snapshot of information that has been fully approved, as well as the i…"
type textarea "Hey there, we noticed you haven't made any progress on your application in the …"
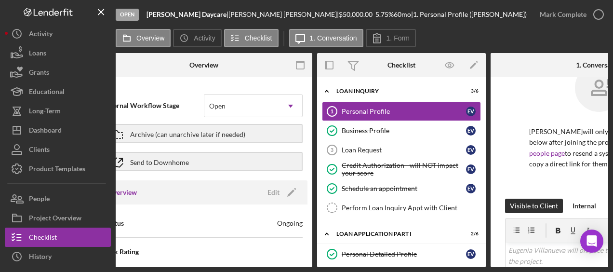
drag, startPoint x: 364, startPoint y: 263, endPoint x: 444, endPoint y: 265, distance: 80.5
click at [444, 265] on div "Overview Internal Workflow Stage Open Icon/Dropdown Arrow Archive (can unarchiv…" at bounding box center [362, 160] width 492 height 214
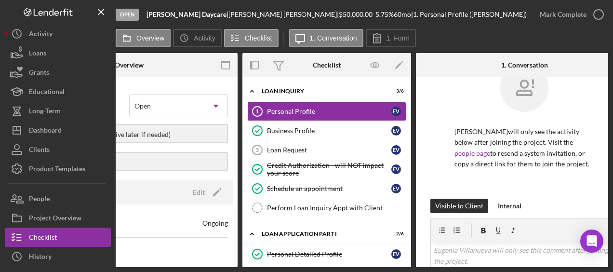
scroll to position [0, 119]
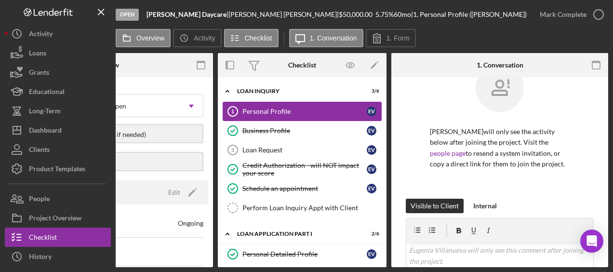
click at [327, 112] on div "Personal Profile" at bounding box center [304, 111] width 124 height 8
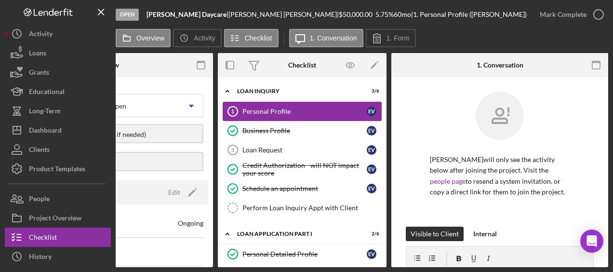
click at [260, 109] on div "Personal Profile" at bounding box center [304, 111] width 124 height 8
click at [269, 124] on link "Business Profile Business Profile E V" at bounding box center [302, 130] width 159 height 19
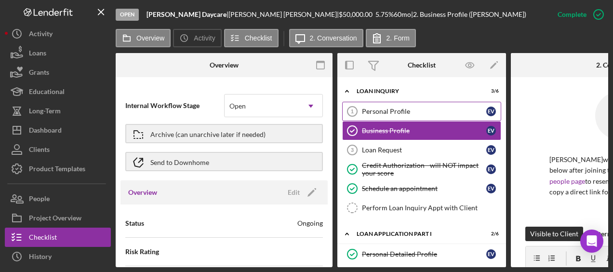
click at [372, 114] on div "Personal Profile" at bounding box center [424, 111] width 124 height 8
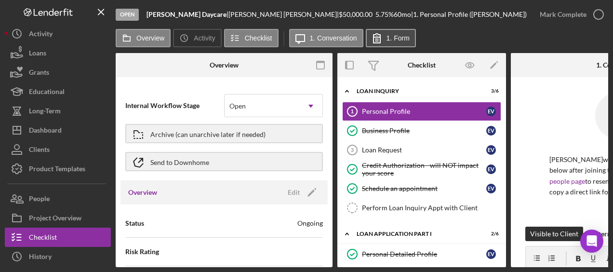
click at [396, 39] on label "1. Form" at bounding box center [397, 38] width 23 height 8
drag, startPoint x: 385, startPoint y: 263, endPoint x: 449, endPoint y: 269, distance: 63.9
click at [449, 269] on div "Open [PERSON_NAME] Daycare | [PERSON_NAME] | $50,000.00 5.75 % 60 mo | 1. Perso…" at bounding box center [306, 136] width 613 height 272
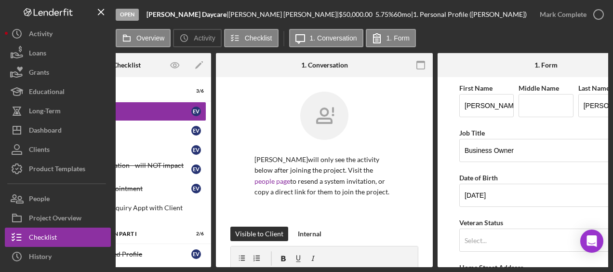
scroll to position [0, 341]
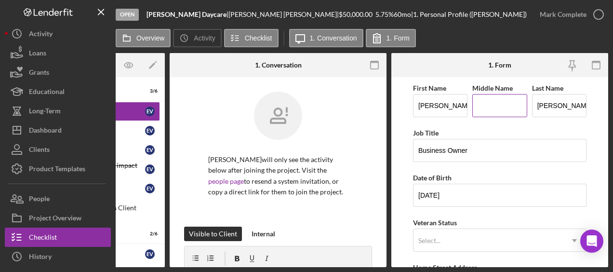
click at [498, 106] on input "Middle Name" at bounding box center [499, 105] width 54 height 23
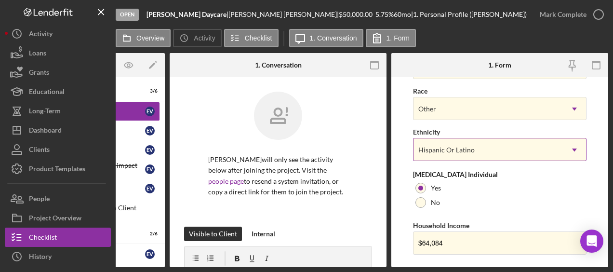
scroll to position [453, 0]
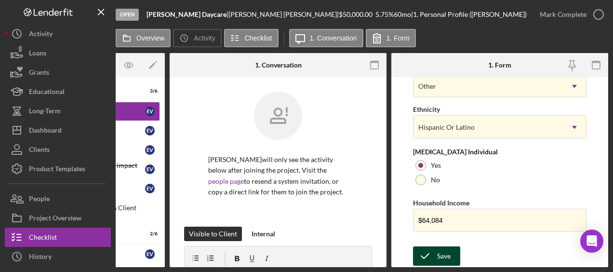
type input "[PERSON_NAME]"
click at [443, 248] on div "Save" at bounding box center [443, 255] width 13 height 19
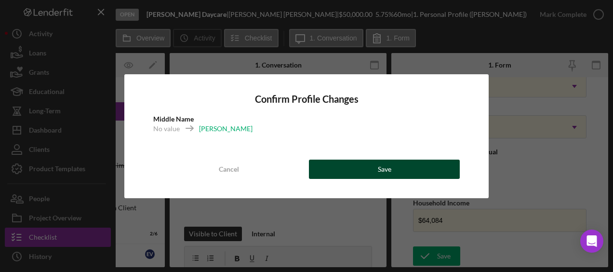
click at [423, 166] on button "Save" at bounding box center [384, 168] width 151 height 19
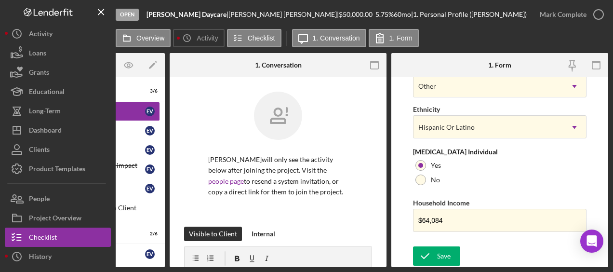
click at [0, 0] on icon "button" at bounding box center [0, 0] width 0 height 0
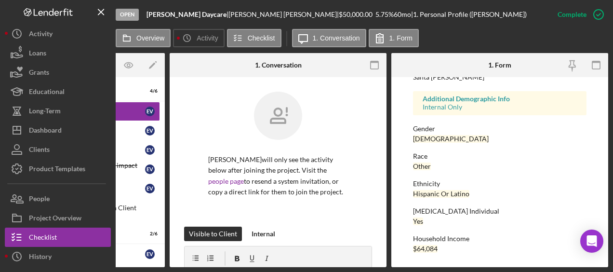
scroll to position [263, 0]
drag, startPoint x: 354, startPoint y: 267, endPoint x: 253, endPoint y: 252, distance: 101.2
click at [253, 252] on div "Open [PERSON_NAME] Daycare | [PERSON_NAME] | $50,000.00 5.75 % 60 mo | 1. Perso…" at bounding box center [306, 136] width 613 height 272
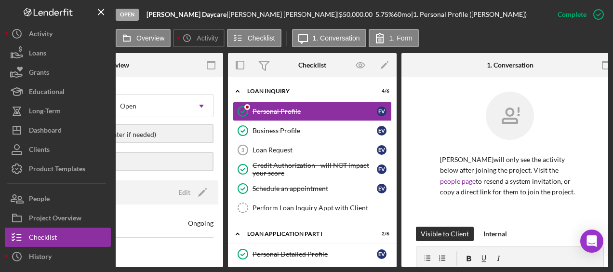
scroll to position [0, 79]
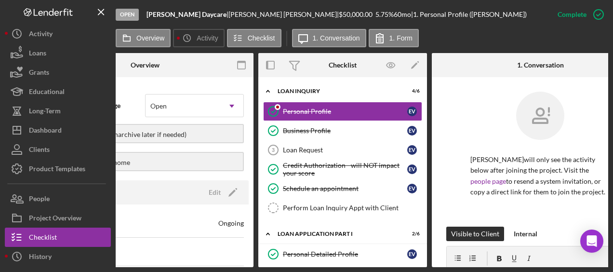
click at [129, 12] on div "Open" at bounding box center [127, 15] width 23 height 12
click at [174, 15] on b "[PERSON_NAME] Daycare" at bounding box center [186, 14] width 80 height 8
click at [500, 35] on div "Overview Icon/History Activity Checklist Icon/Message 1. Conversation 1. Form" at bounding box center [362, 38] width 492 height 19
click at [148, 40] on label "Overview" at bounding box center [150, 38] width 28 height 8
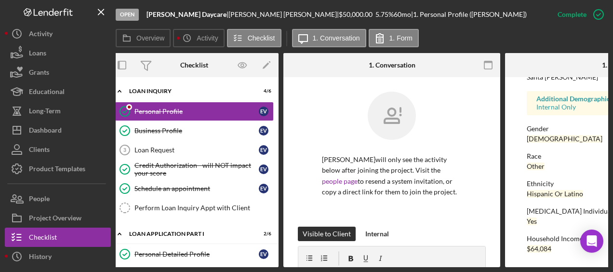
scroll to position [0, 0]
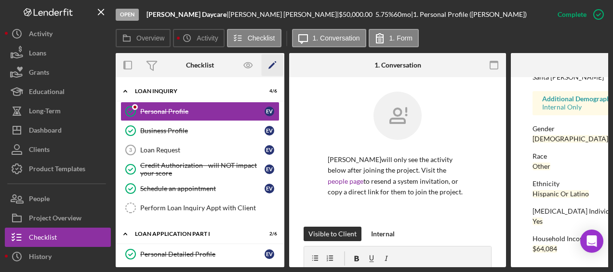
click at [264, 61] on icon "Icon/Edit" at bounding box center [273, 65] width 22 height 22
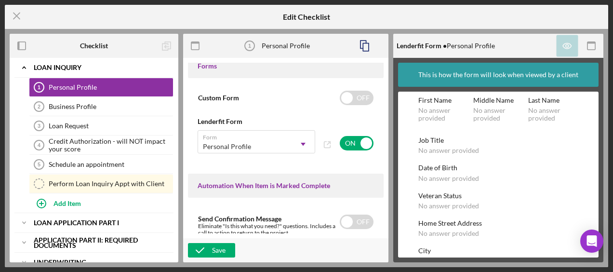
scroll to position [821, 0]
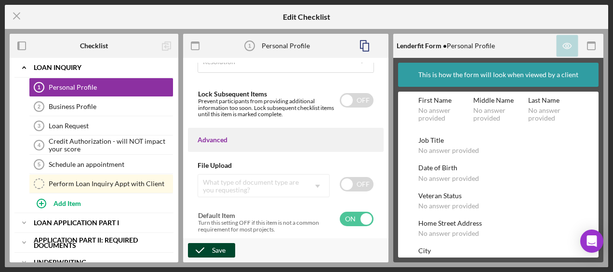
click at [214, 244] on div "Save" at bounding box center [218, 250] width 13 height 14
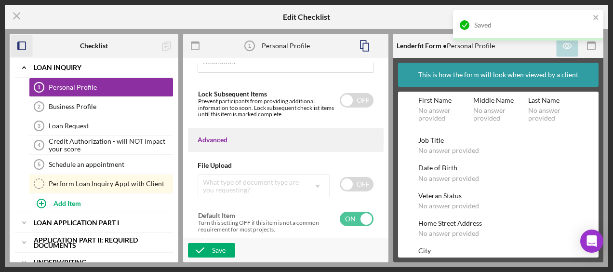
click at [20, 48] on icon "button" at bounding box center [22, 46] width 22 height 22
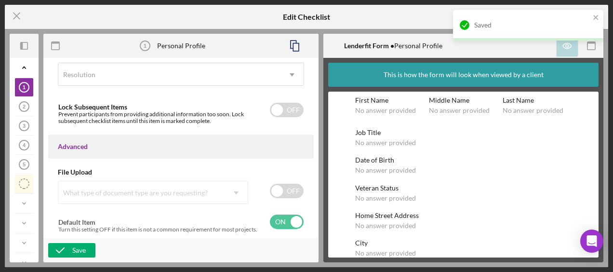
scroll to position [756, 0]
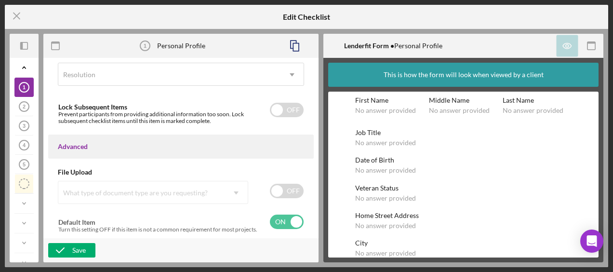
click at [24, 89] on tspan "1" at bounding box center [24, 87] width 3 height 6
click at [25, 67] on icon "Icon/Expander" at bounding box center [23, 67] width 19 height 19
click at [27, 49] on icon "Icon/Panel Side Expand" at bounding box center [24, 46] width 22 height 22
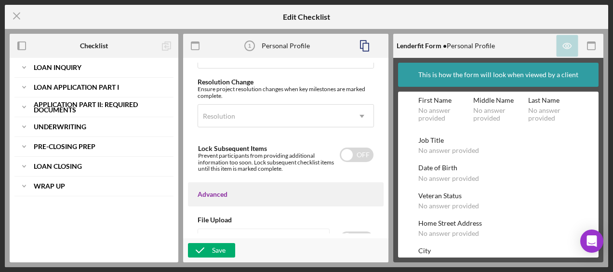
scroll to position [821, 0]
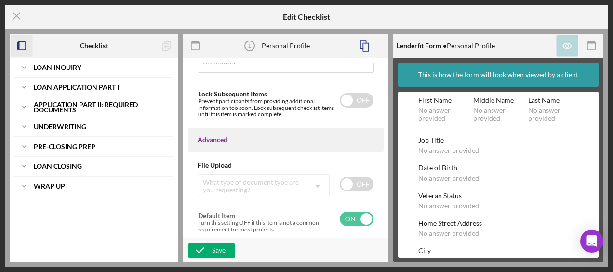
click at [22, 43] on icon "button" at bounding box center [22, 46] width 22 height 22
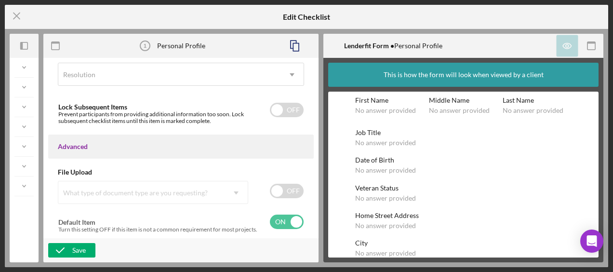
scroll to position [756, 0]
click at [299, 47] on rect "button" at bounding box center [296, 47] width 6 height 8
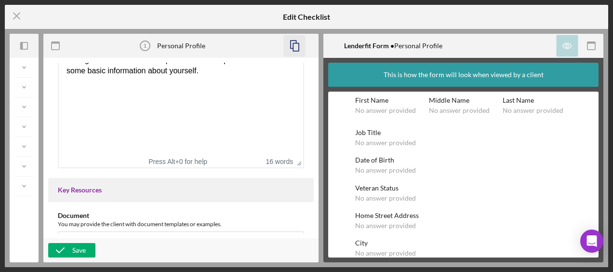
scroll to position [0, 0]
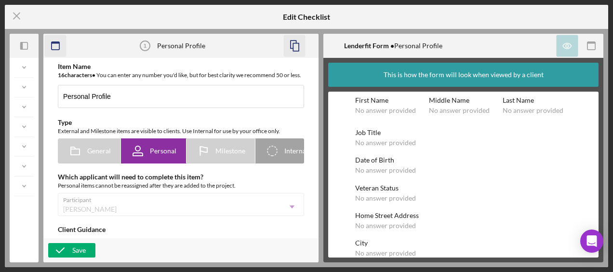
click at [52, 48] on rect "button" at bounding box center [56, 46] width 8 height 8
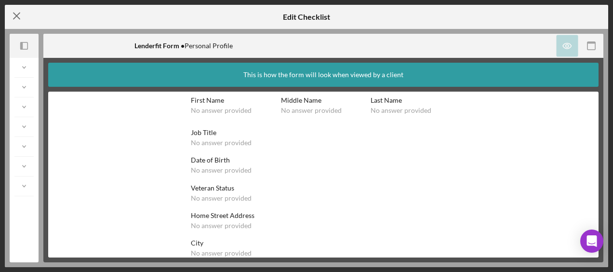
click at [15, 14] on line at bounding box center [16, 16] width 6 height 6
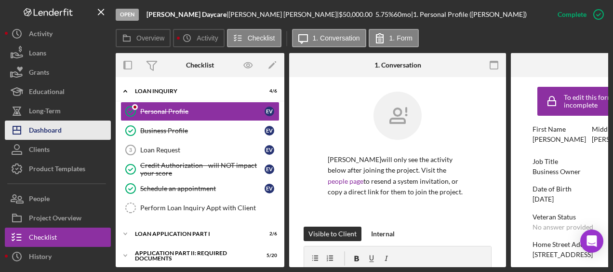
click at [78, 128] on button "Icon/Dashboard Dashboard" at bounding box center [58, 129] width 106 height 19
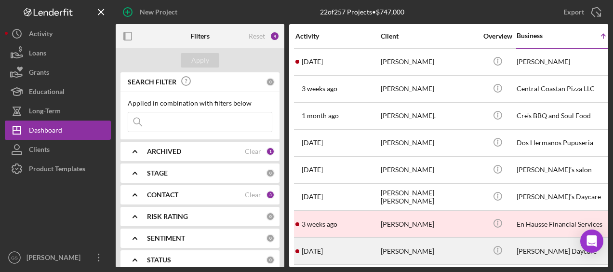
click at [444, 248] on div "[PERSON_NAME]" at bounding box center [429, 251] width 96 height 26
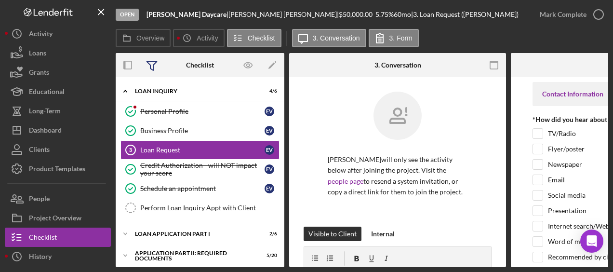
click at [149, 67] on icon at bounding box center [152, 65] width 24 height 24
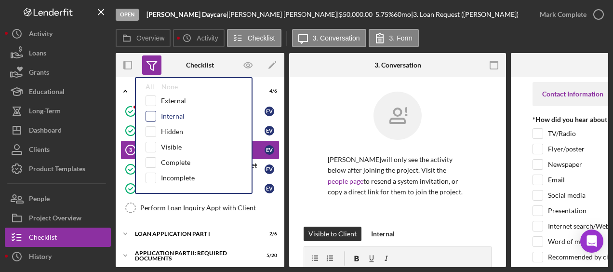
click at [154, 115] on input "checkbox" at bounding box center [151, 116] width 10 height 10
checkbox input "true"
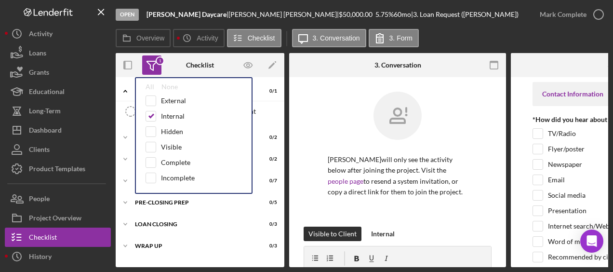
click at [287, 66] on div "Overview Internal Workflow Stage Open Icon/Dropdown Arrow Archive (can unarchiv…" at bounding box center [362, 160] width 492 height 214
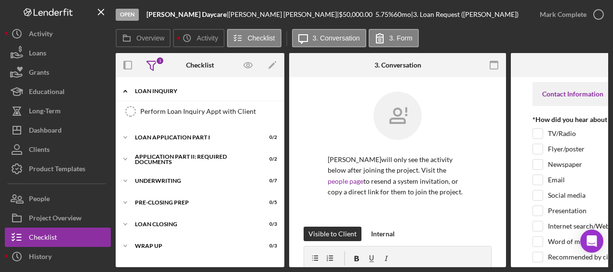
click at [242, 89] on div "Loan Inquiry" at bounding box center [203, 91] width 137 height 6
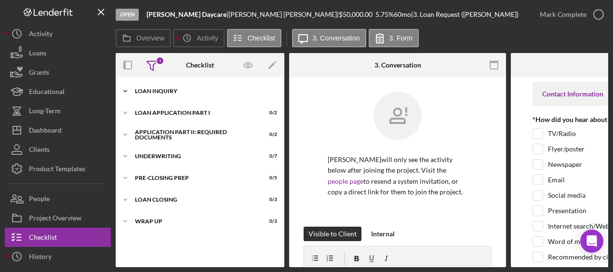
click at [242, 89] on div "Loan Inquiry" at bounding box center [203, 91] width 137 height 6
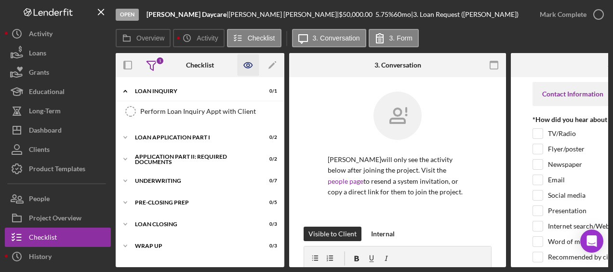
click at [245, 66] on icon "button" at bounding box center [249, 65] width 22 height 22
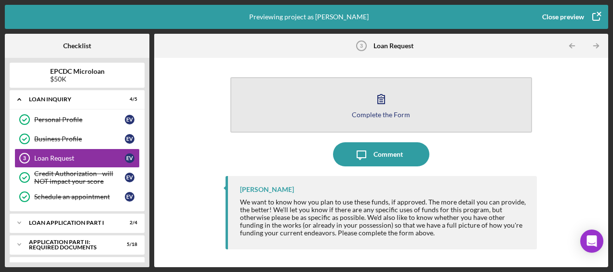
click at [379, 100] on icon "button" at bounding box center [381, 99] width 24 height 24
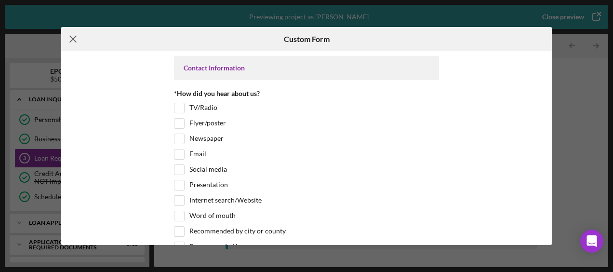
click at [70, 39] on icon "Icon/Menu Close" at bounding box center [73, 39] width 24 height 24
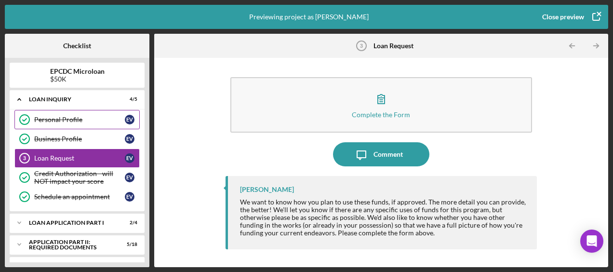
click at [99, 118] on div "Personal Profile" at bounding box center [79, 120] width 91 height 8
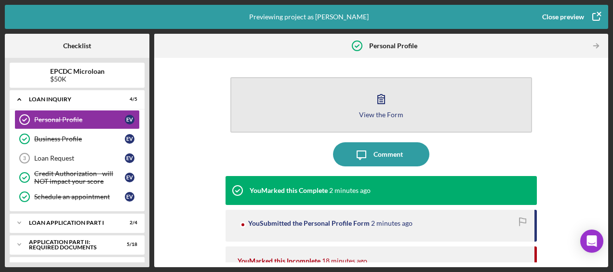
click at [373, 96] on icon "button" at bounding box center [381, 99] width 24 height 24
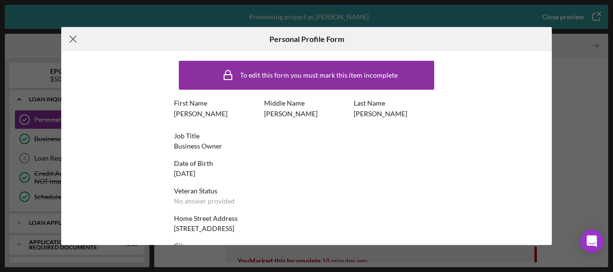
click at [73, 40] on line at bounding box center [73, 39] width 6 height 6
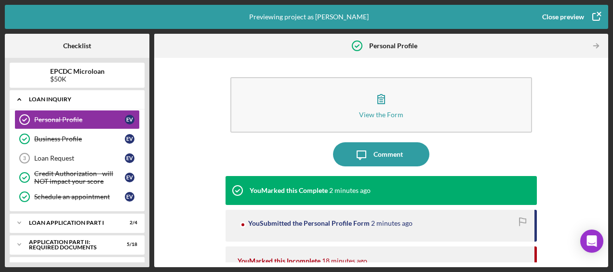
click at [109, 101] on div "Loan Inquiry" at bounding box center [81, 99] width 104 height 6
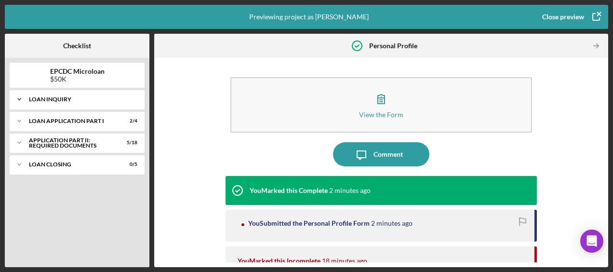
click at [105, 100] on div "Loan Inquiry" at bounding box center [81, 99] width 104 height 6
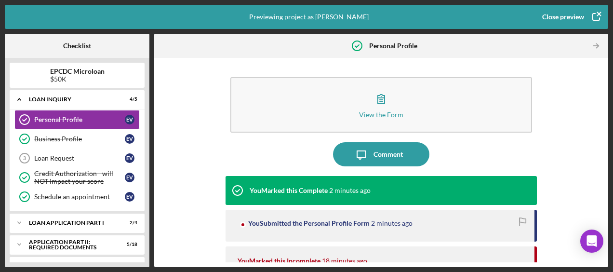
click at [83, 75] on div "$50K" at bounding box center [77, 79] width 54 height 8
click at [84, 73] on b "EPCDC Microloan" at bounding box center [77, 71] width 54 height 8
drag, startPoint x: 84, startPoint y: 73, endPoint x: 126, endPoint y: 93, distance: 46.8
click at [126, 93] on div "Icon/Expander Loan Inquiry 4 / 5" at bounding box center [77, 100] width 135 height 20
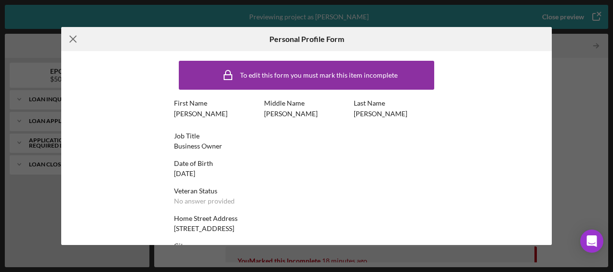
click at [75, 42] on icon "Icon/Menu Close" at bounding box center [73, 39] width 24 height 24
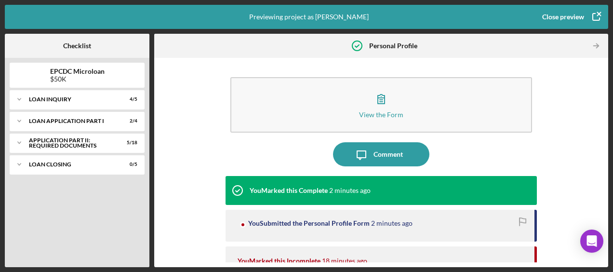
click at [595, 19] on icon "button" at bounding box center [596, 17] width 24 height 24
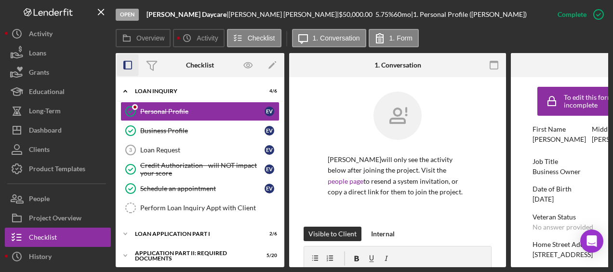
click at [122, 63] on icon "button" at bounding box center [128, 65] width 22 height 22
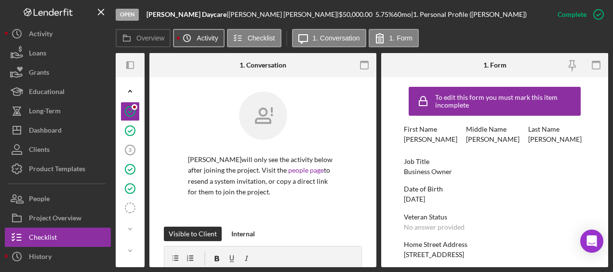
click at [190, 40] on circle at bounding box center [187, 38] width 7 height 7
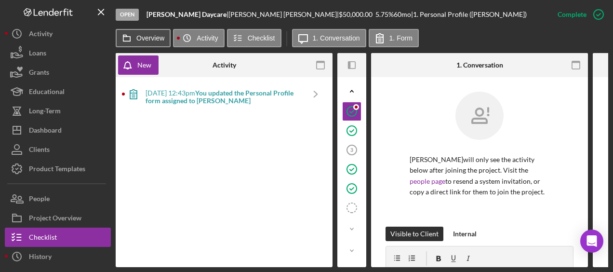
click at [161, 41] on button "Overview" at bounding box center [143, 38] width 55 height 18
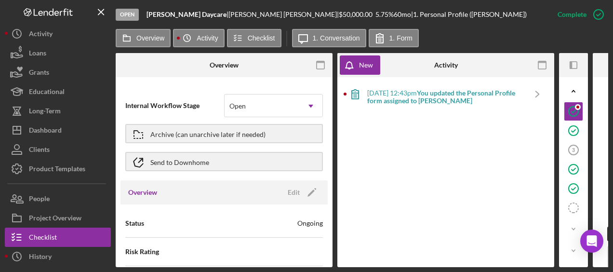
click at [130, 12] on div "Open" at bounding box center [127, 15] width 23 height 12
click at [187, 15] on b "[PERSON_NAME] Daycare" at bounding box center [186, 14] width 80 height 8
click at [148, 39] on label "Overview" at bounding box center [150, 38] width 28 height 8
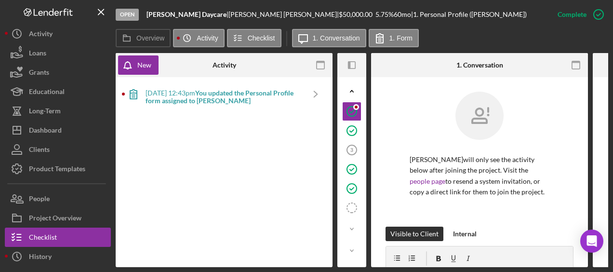
click at [204, 95] on div "[DATE] 12:43pm You updated the Personal Profile form assigned to [PERSON_NAME]" at bounding box center [224, 96] width 158 height 15
click at [330, 91] on div "[DATE] 12:43pm You updated the Personal Profile form assigned to [PERSON_NAME] …" at bounding box center [224, 172] width 217 height 190
click at [397, 33] on button "1. Form" at bounding box center [394, 38] width 50 height 18
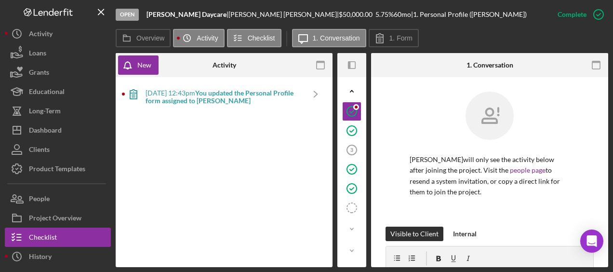
click at [389, 27] on div "Open [PERSON_NAME] Daycare | [PERSON_NAME] | $50,000.00 5.75 % 60 mo | 1. Perso…" at bounding box center [332, 14] width 432 height 29
click at [385, 38] on icon at bounding box center [380, 38] width 24 height 24
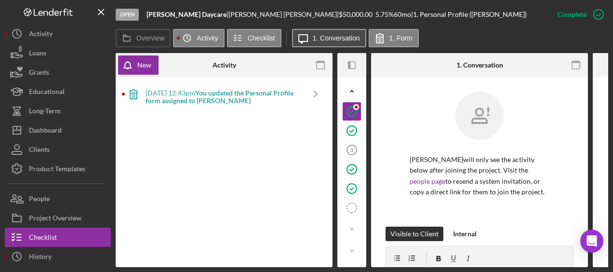
click at [350, 35] on label "1. Conversation" at bounding box center [336, 38] width 47 height 8
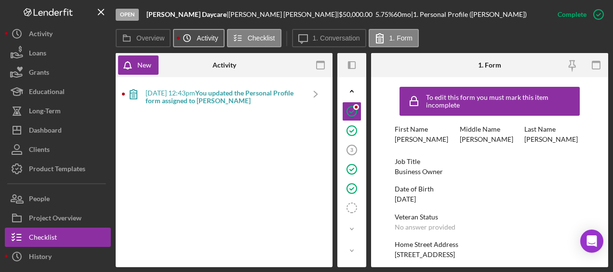
click at [201, 38] on label "Activity" at bounding box center [207, 38] width 21 height 8
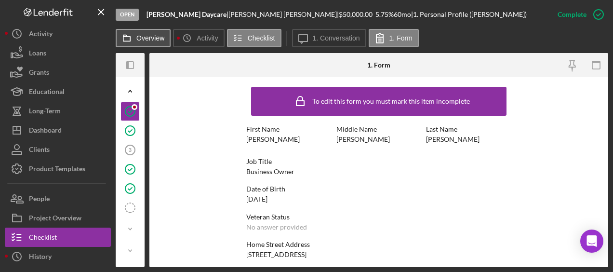
click at [153, 40] on label "Overview" at bounding box center [150, 38] width 28 height 8
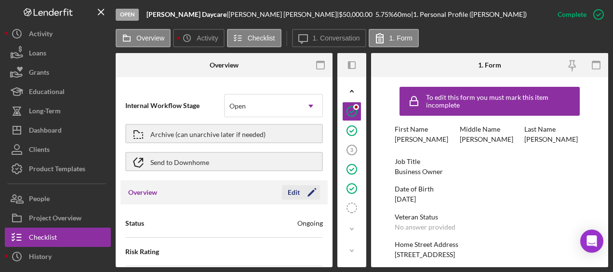
click at [310, 189] on icon "Icon/Edit" at bounding box center [312, 192] width 24 height 24
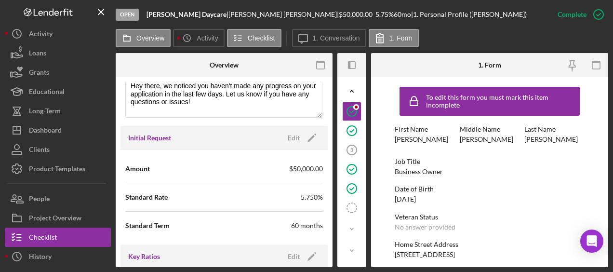
scroll to position [482, 0]
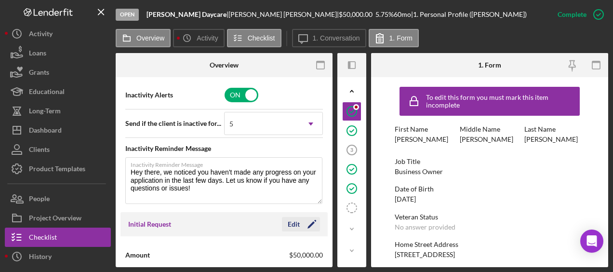
click at [312, 221] on icon "Icon/Edit" at bounding box center [312, 224] width 24 height 24
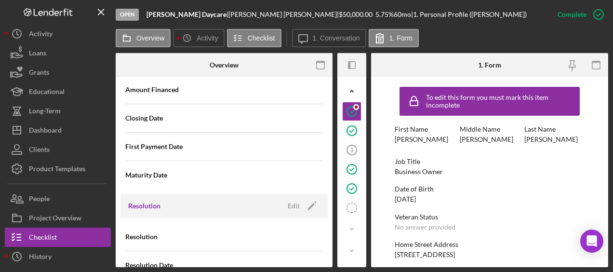
scroll to position [1297, 0]
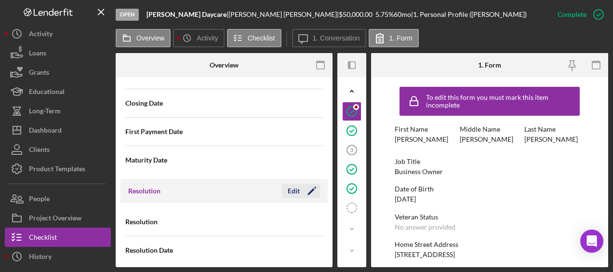
click at [310, 188] on polygon "button" at bounding box center [310, 191] width 7 height 7
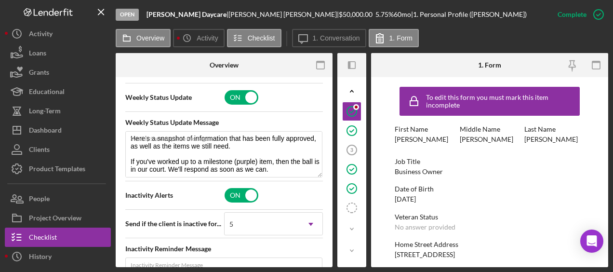
scroll to position [430, 0]
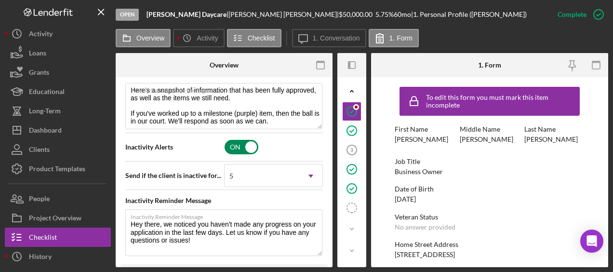
click at [251, 146] on input "checkbox" at bounding box center [242, 147] width 34 height 14
checkbox input "false"
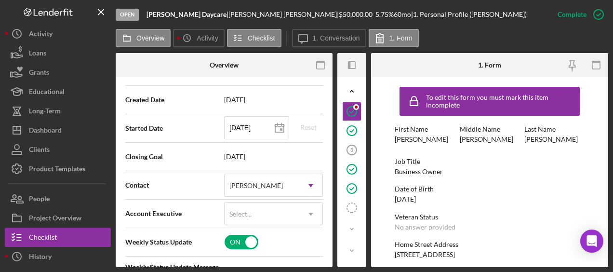
scroll to position [189, 0]
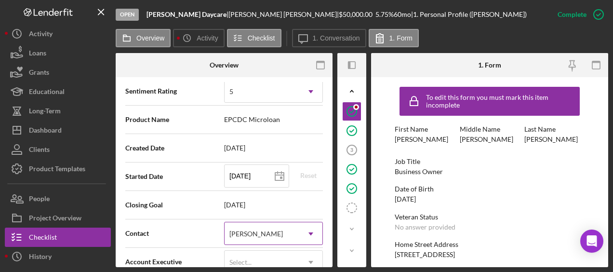
click at [310, 234] on icon "Icon/Dropdown Arrow" at bounding box center [310, 233] width 23 height 23
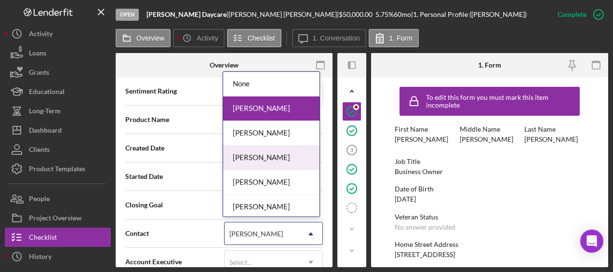
click at [280, 163] on div "[PERSON_NAME]" at bounding box center [271, 157] width 96 height 25
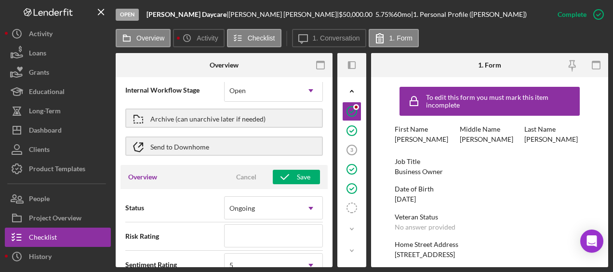
scroll to position [0, 0]
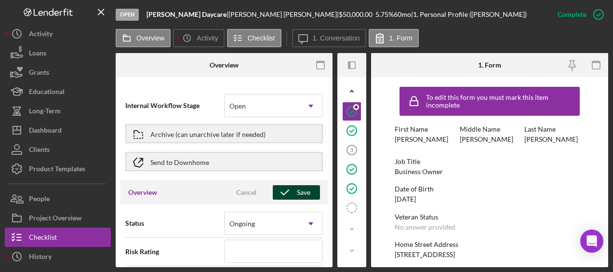
click at [307, 196] on button "Save" at bounding box center [296, 192] width 47 height 14
type textarea "Here's a snapshot of information that has been fully approved, as well as the i…"
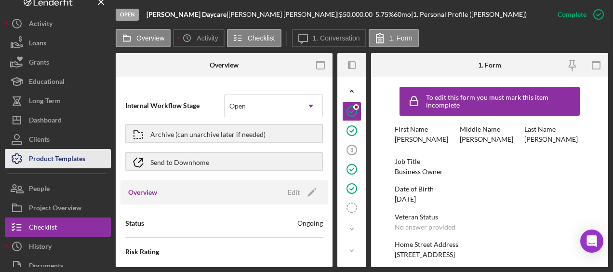
scroll to position [9, 0]
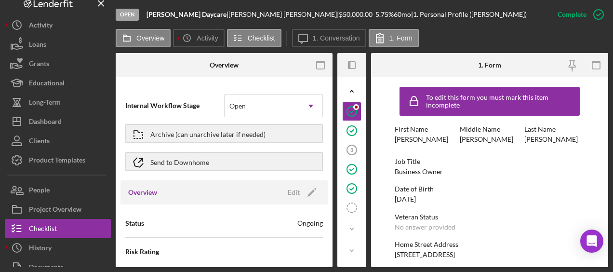
click at [534, 30] on div "Overview Icon/History Activity Checklist Icon/Message 1. Conversation 1. Form" at bounding box center [362, 38] width 492 height 19
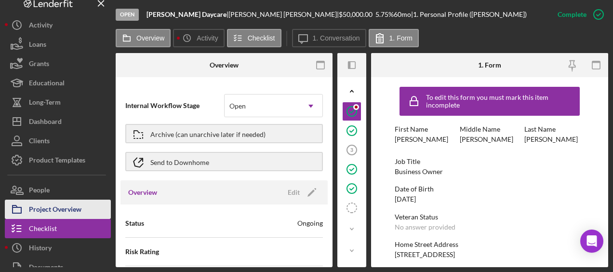
click at [75, 206] on div "Project Overview" at bounding box center [55, 210] width 53 height 22
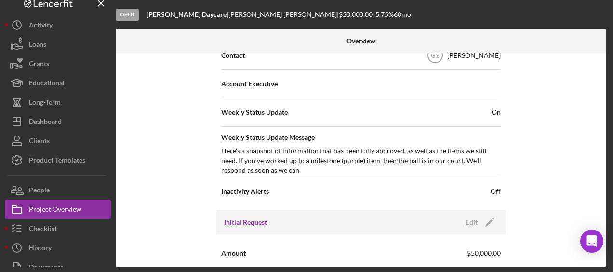
scroll to position [385, 0]
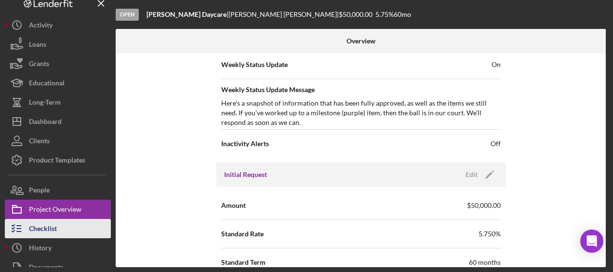
click at [80, 222] on button "Checklist" at bounding box center [58, 228] width 106 height 19
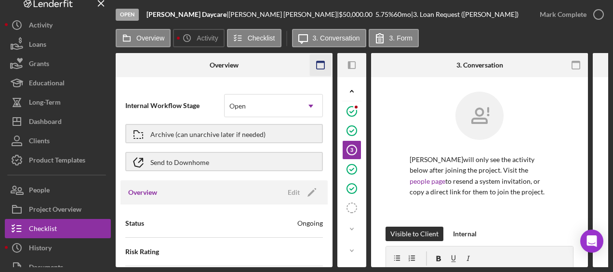
click at [318, 66] on icon "button" at bounding box center [321, 65] width 22 height 22
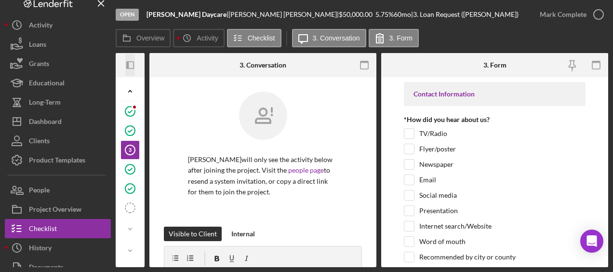
click at [127, 65] on icon "button" at bounding box center [127, 65] width 2 height 8
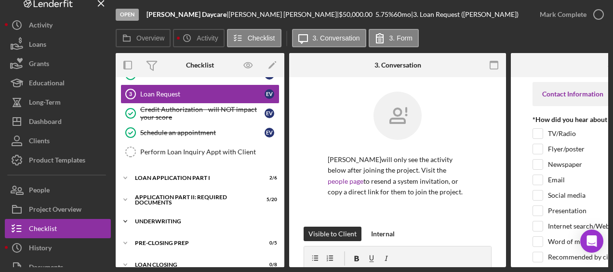
scroll to position [91, 0]
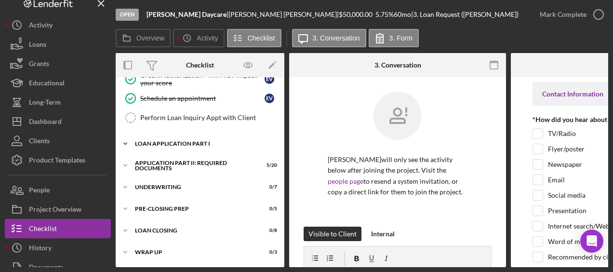
click at [185, 145] on div "Icon/Expander Loan Application Part I 2 / 6" at bounding box center [200, 143] width 169 height 19
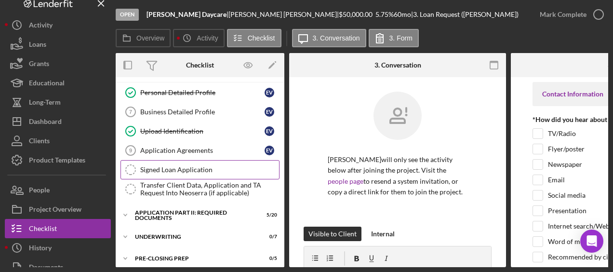
scroll to position [113, 0]
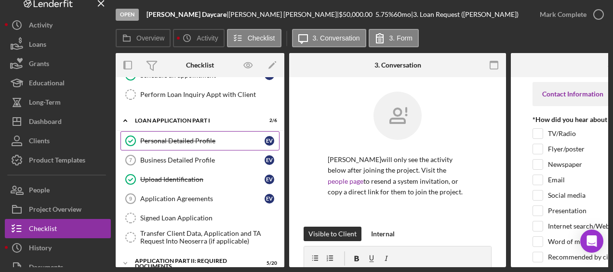
click at [185, 141] on div "Personal Detailed Profile" at bounding box center [202, 141] width 124 height 8
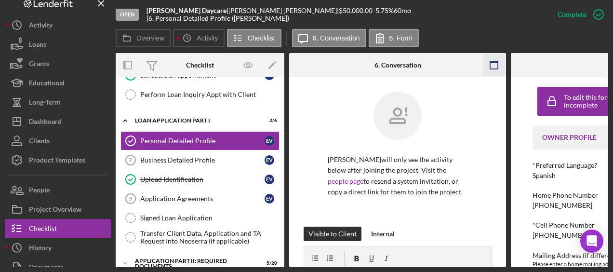
click at [489, 68] on icon "button" at bounding box center [494, 65] width 22 height 22
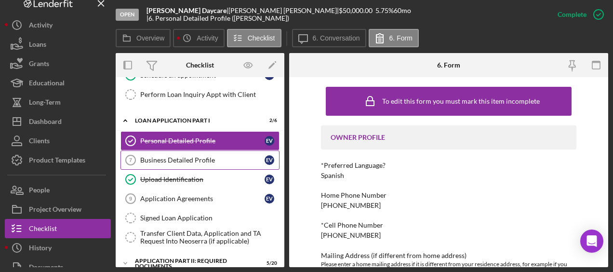
click at [182, 164] on link "Business Detailed Profile 7 Business Detailed Profile E V" at bounding box center [199, 159] width 159 height 19
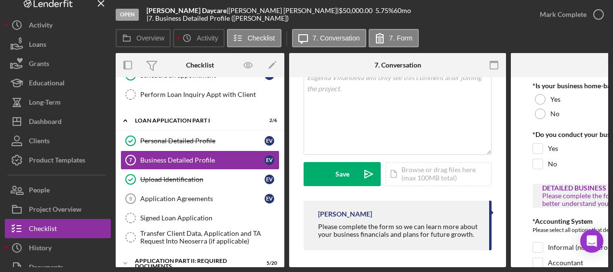
scroll to position [205, 0]
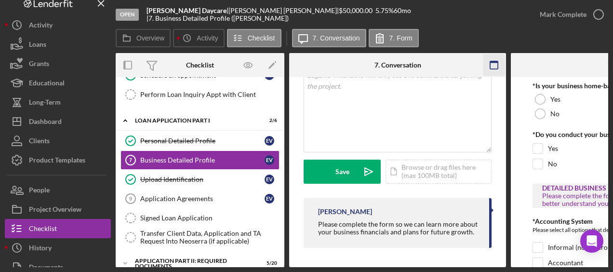
click at [495, 66] on icon "button" at bounding box center [494, 65] width 22 height 22
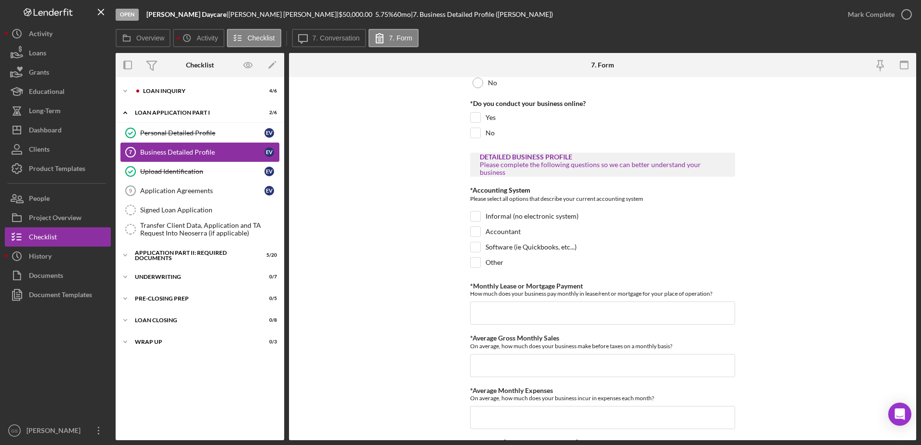
scroll to position [0, 0]
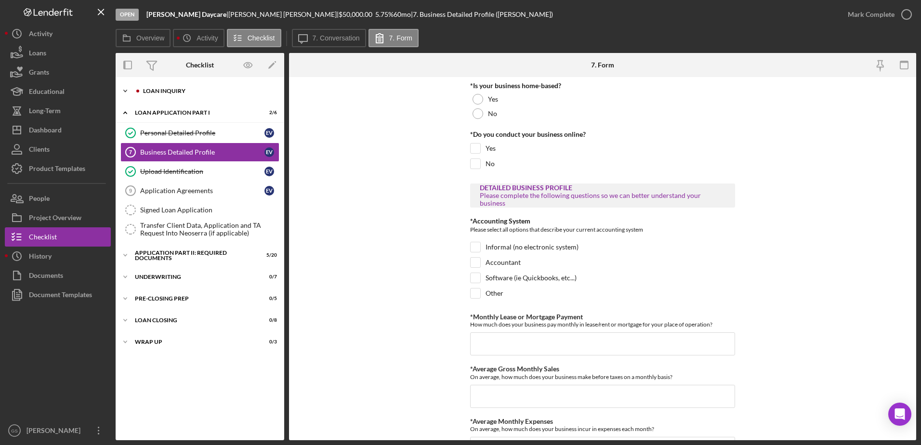
click at [214, 90] on div "Loan Inquiry" at bounding box center [207, 91] width 129 height 6
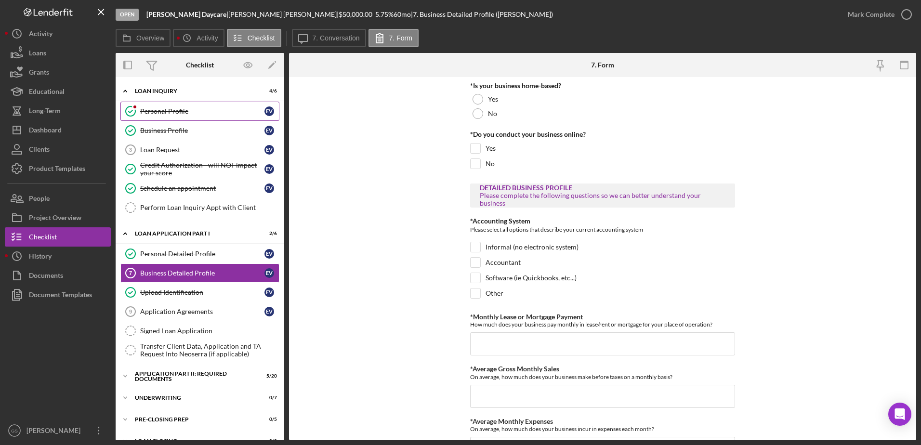
click at [187, 109] on div "Personal Profile" at bounding box center [202, 111] width 124 height 8
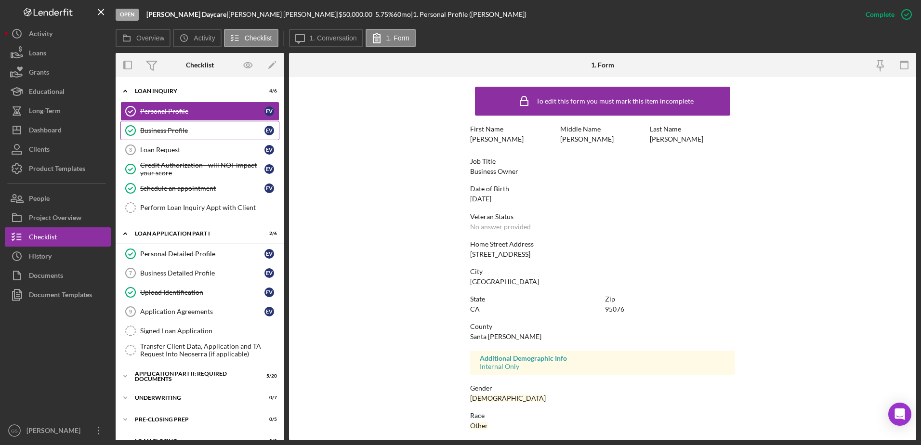
click at [216, 138] on link "Business Profile Business Profile E V" at bounding box center [199, 130] width 159 height 19
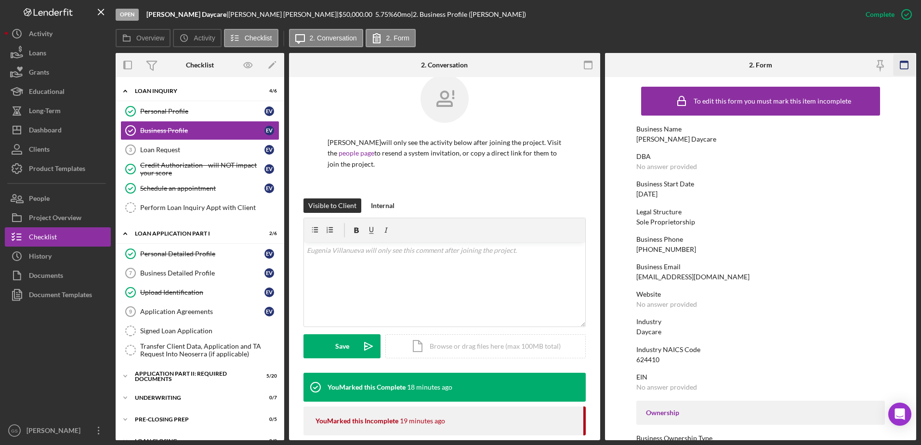
scroll to position [12, 0]
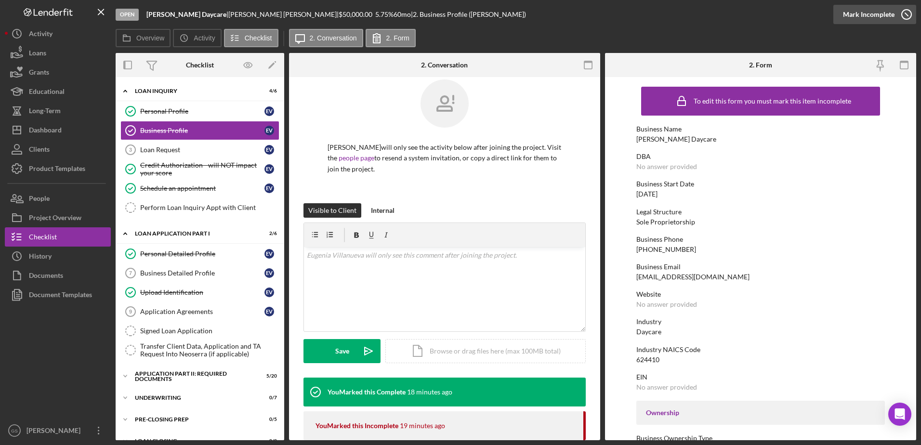
click at [612, 19] on icon "button" at bounding box center [907, 14] width 24 height 24
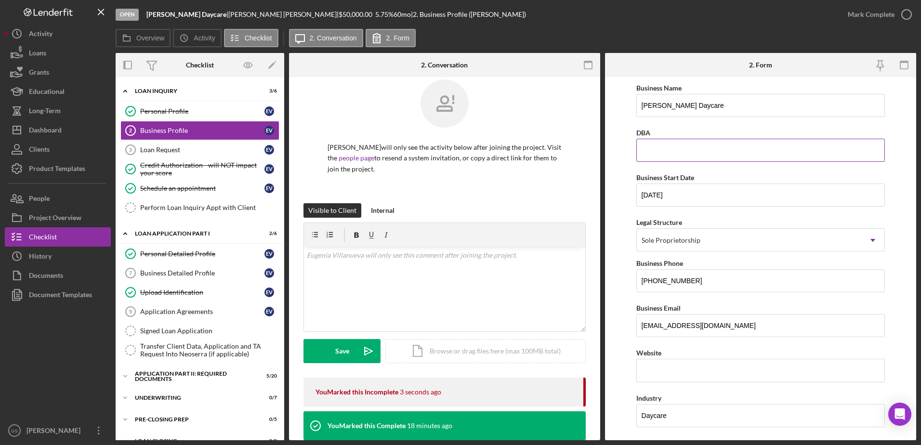
click at [612, 137] on div "DBA" at bounding box center [760, 133] width 249 height 12
click at [612, 143] on input "DBA" at bounding box center [760, 150] width 249 height 23
type input "[PERSON_NAME] & [PERSON_NAME]"
drag, startPoint x: 733, startPoint y: 107, endPoint x: 565, endPoint y: 88, distance: 169.2
click at [565, 88] on div "Overview Internal Workflow Stage Open Icon/Dropdown Arrow Archive (can unarchiv…" at bounding box center [516, 246] width 801 height 387
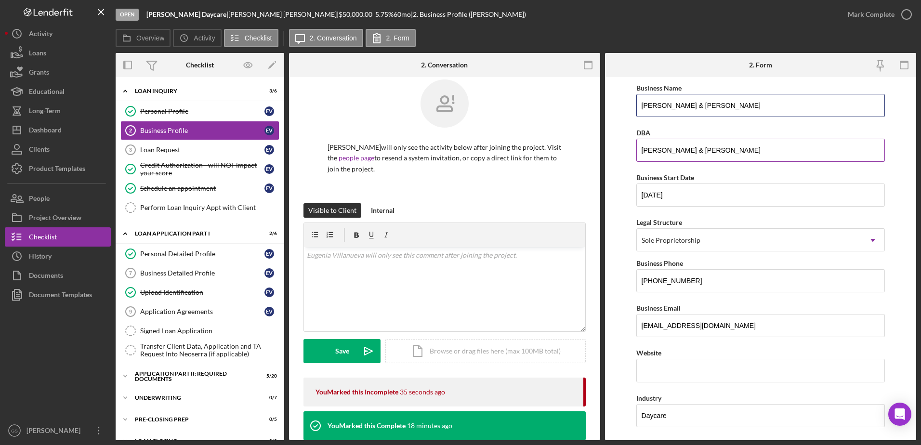
type input "[PERSON_NAME] & [PERSON_NAME]"
drag, startPoint x: 739, startPoint y: 151, endPoint x: 610, endPoint y: 150, distance: 128.2
click at [612, 150] on form "Business Name [PERSON_NAME] & [PERSON_NAME] DBA [PERSON_NAME] & [PERSON_NAME] B…" at bounding box center [760, 258] width 311 height 363
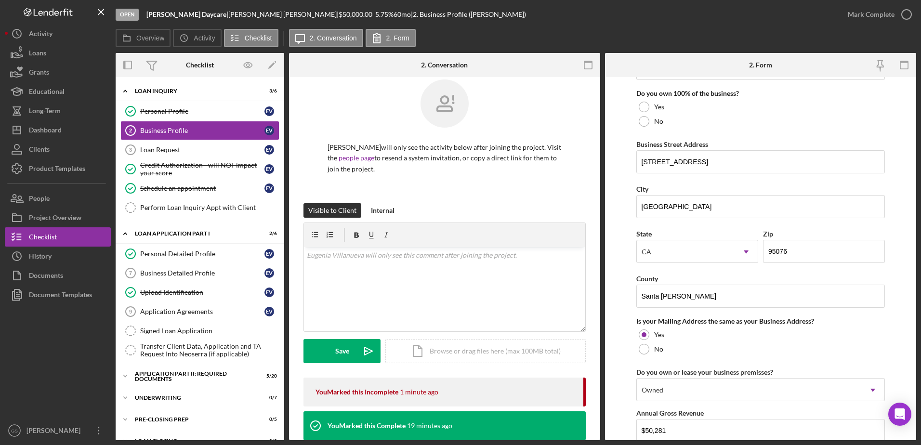
scroll to position [434, 0]
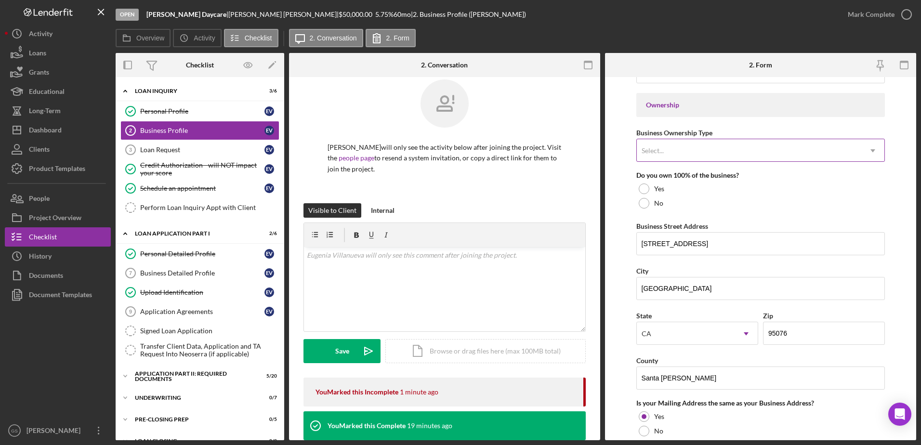
click at [612, 159] on div "Select..." at bounding box center [749, 151] width 225 height 22
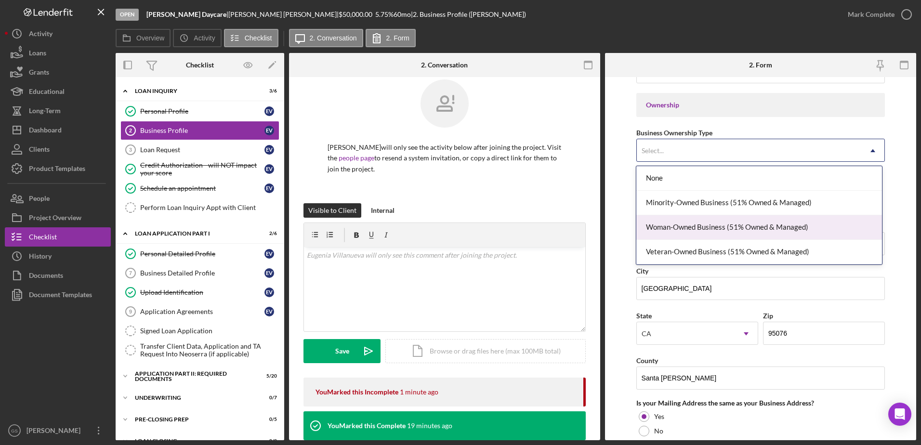
click at [612, 233] on div "Woman-Owned Business (51% Owned & Managed)" at bounding box center [759, 227] width 246 height 25
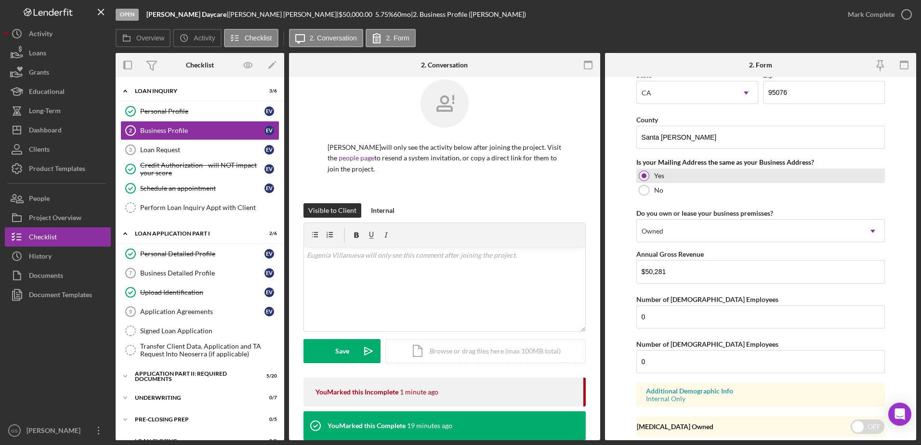
scroll to position [706, 0]
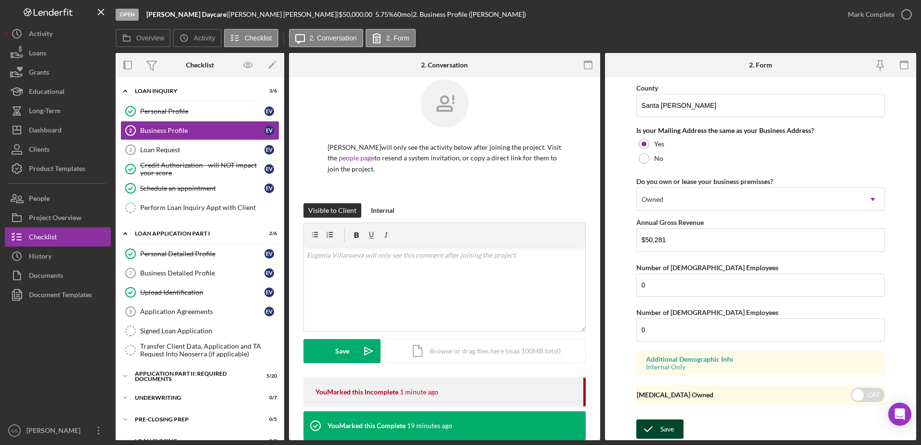
click at [612, 271] on icon "submit" at bounding box center [648, 429] width 24 height 24
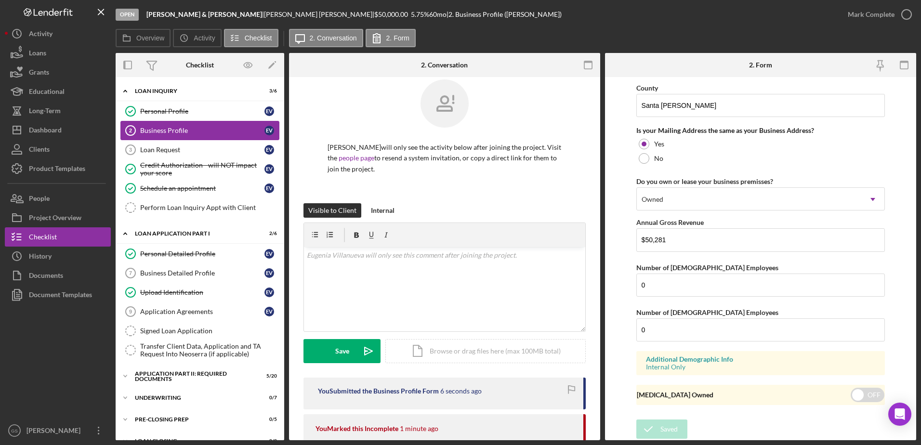
click at [230, 137] on link "Business Profile 2 Business Profile E V" at bounding box center [199, 130] width 159 height 19
click at [216, 111] on div "Personal Profile" at bounding box center [202, 111] width 124 height 8
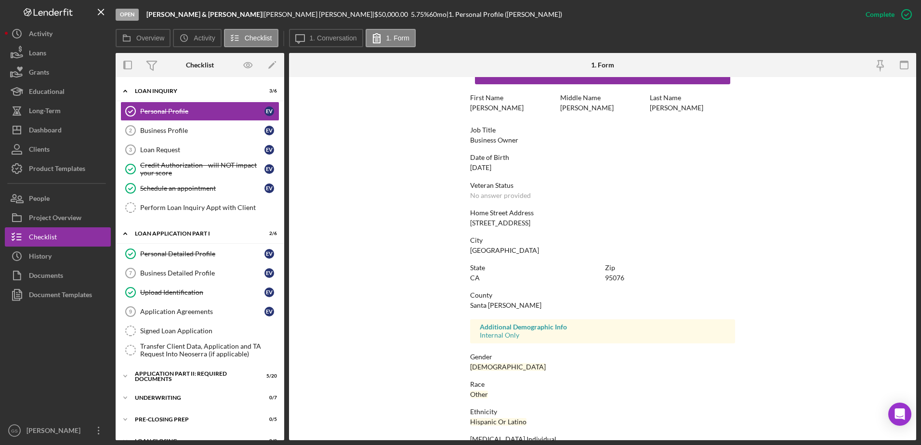
scroll to position [48, 0]
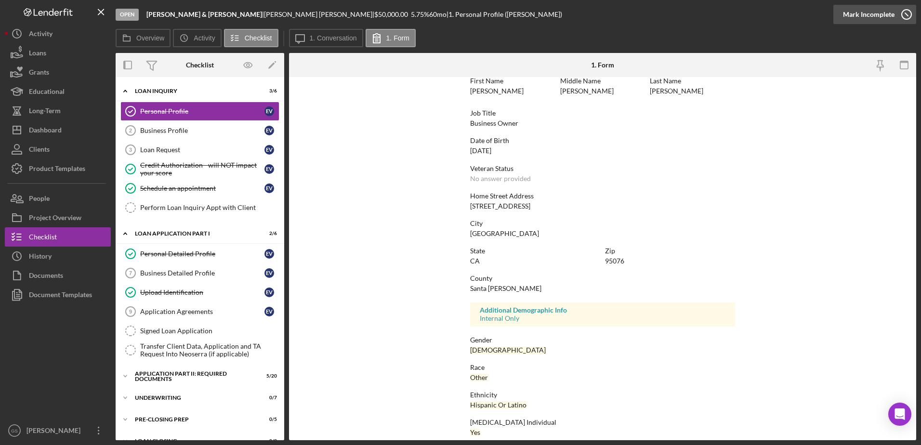
click at [612, 13] on icon "button" at bounding box center [907, 14] width 24 height 24
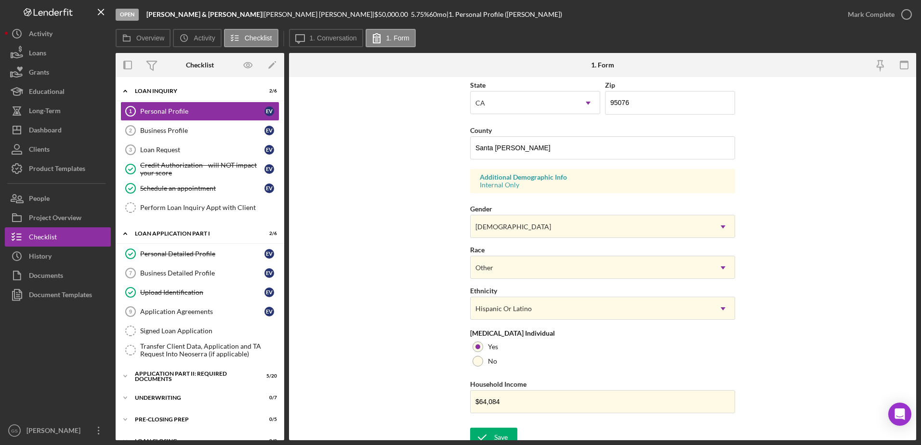
scroll to position [280, 0]
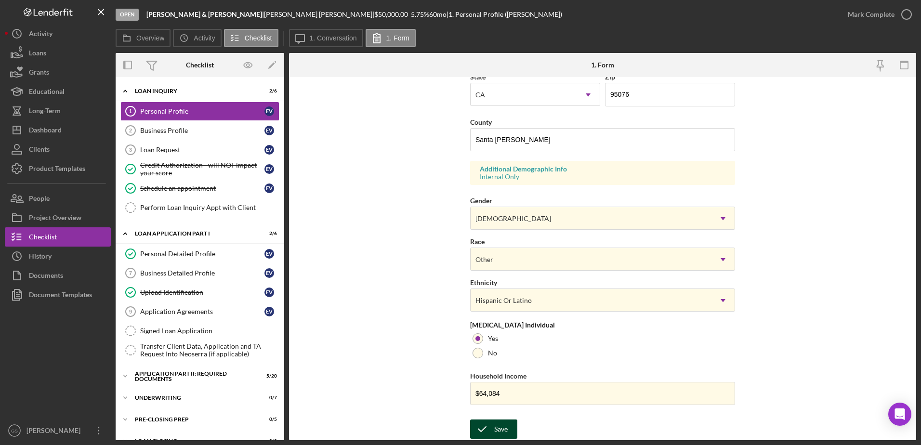
click at [509, 271] on button "Save" at bounding box center [493, 429] width 47 height 19
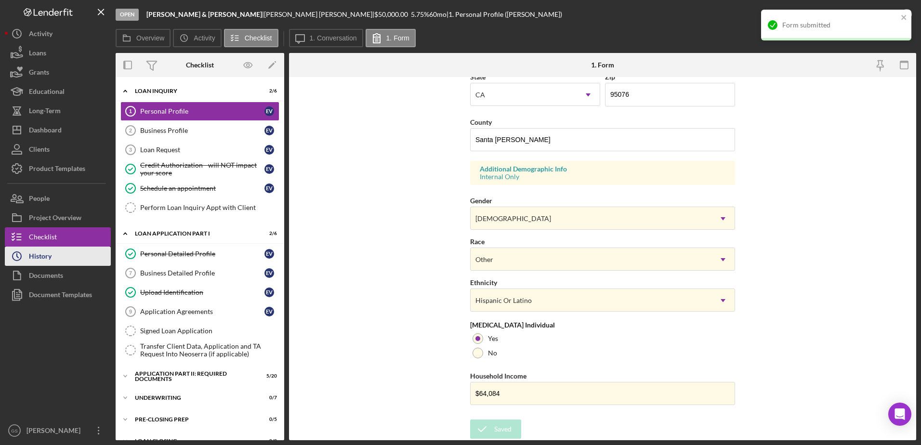
click at [76, 252] on button "Icon/History History" at bounding box center [58, 256] width 106 height 19
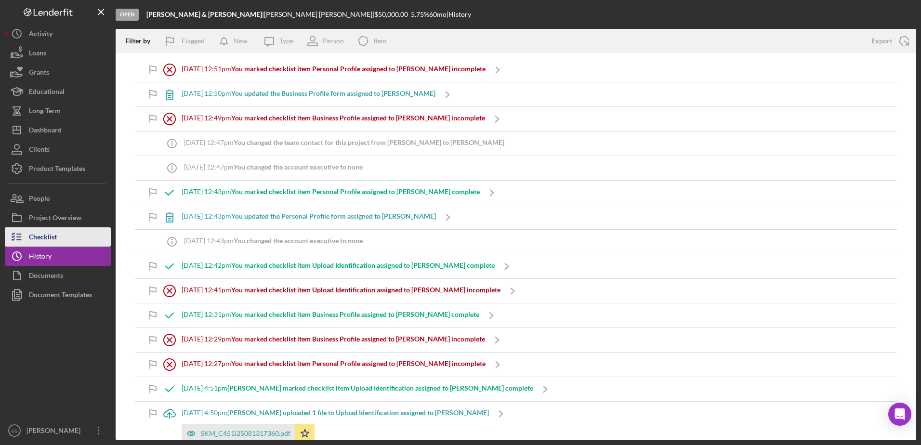
click at [78, 240] on button "Checklist" at bounding box center [58, 236] width 106 height 19
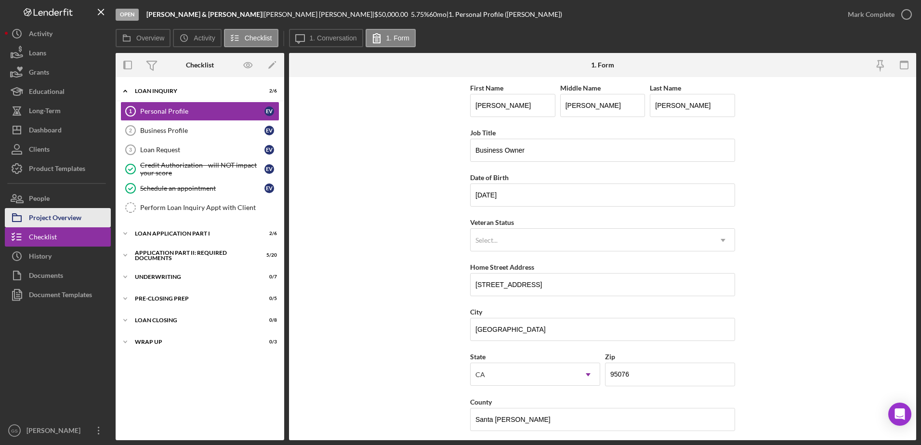
click at [84, 221] on button "Project Overview" at bounding box center [58, 217] width 106 height 19
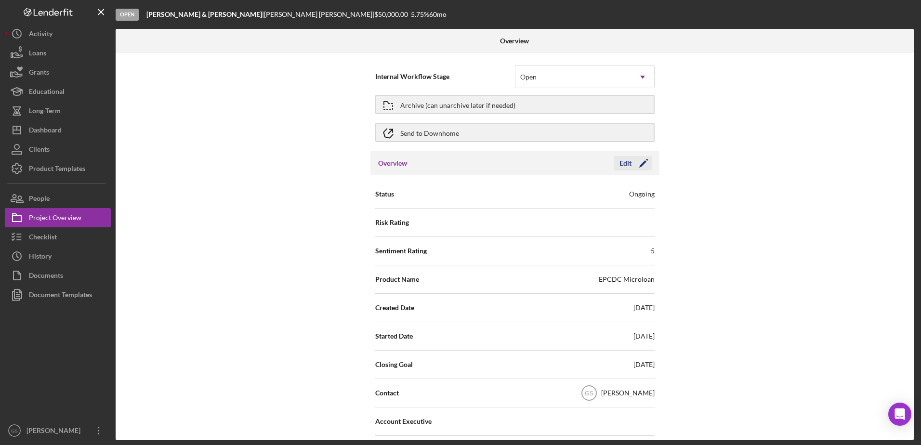
click at [612, 167] on icon "Icon/Edit" at bounding box center [644, 163] width 24 height 24
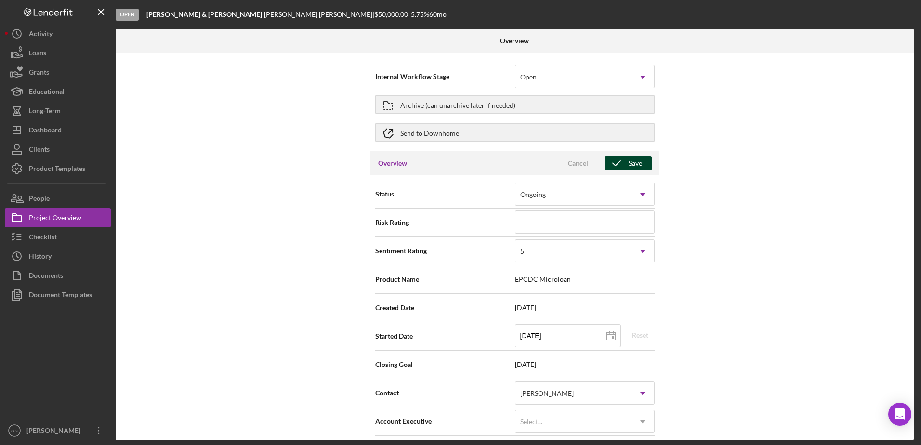
click at [612, 163] on button "Save" at bounding box center [628, 163] width 47 height 14
type textarea "Here's a snapshot of information that has been fully approved, as well as the i…"
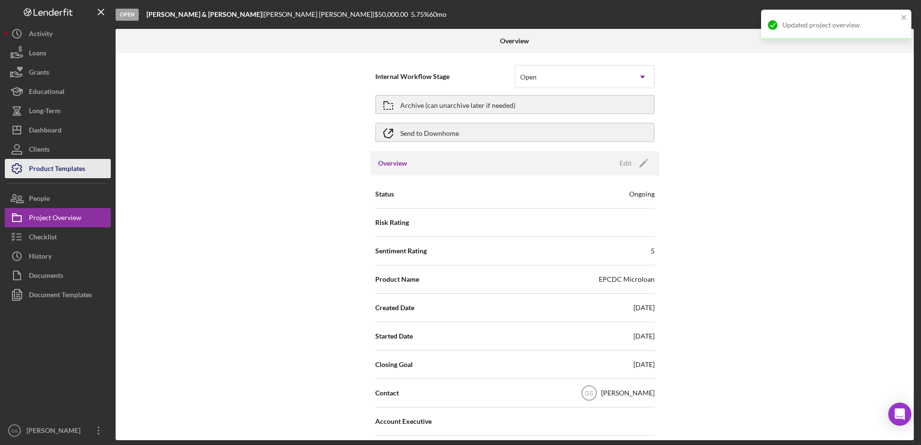
click at [66, 176] on div "Product Templates" at bounding box center [57, 170] width 56 height 22
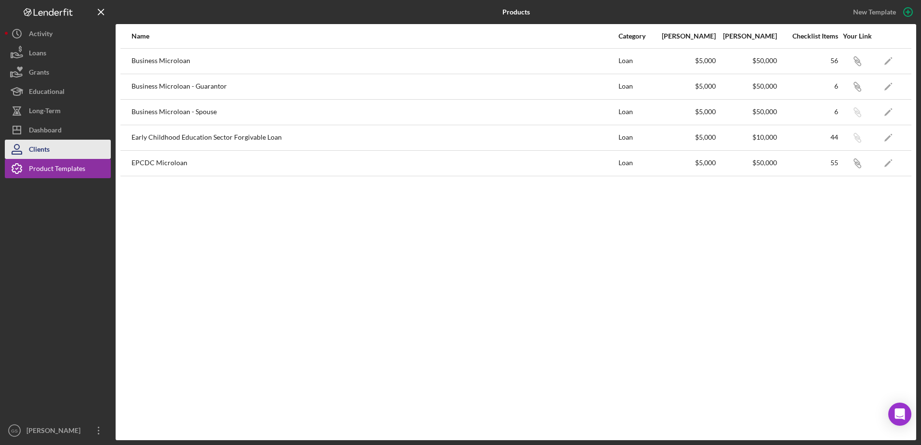
click at [62, 155] on button "Clients" at bounding box center [58, 149] width 106 height 19
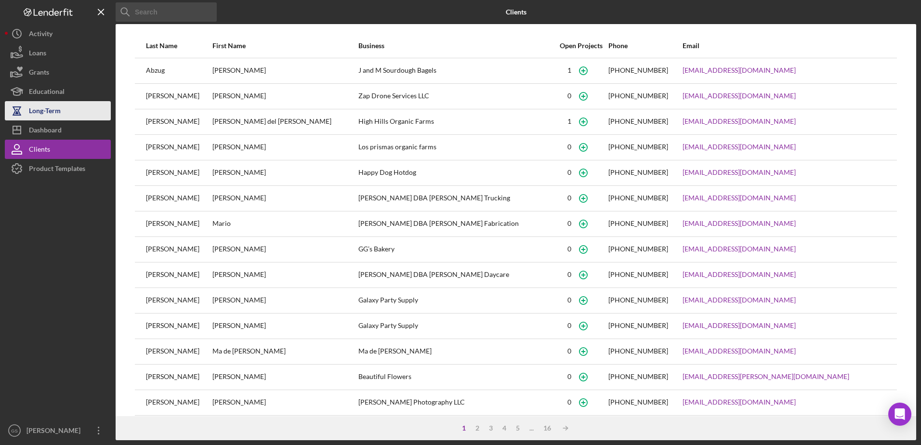
click at [90, 106] on button "Long-Term" at bounding box center [58, 110] width 106 height 19
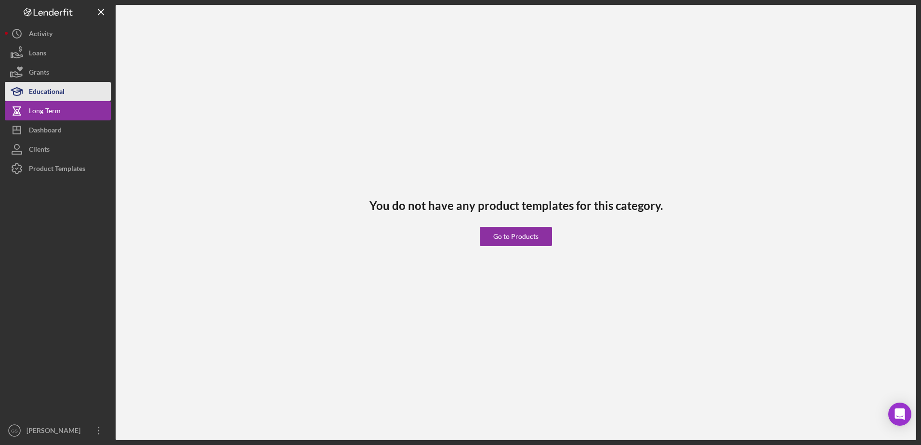
click at [80, 92] on button "Educational" at bounding box center [58, 91] width 106 height 19
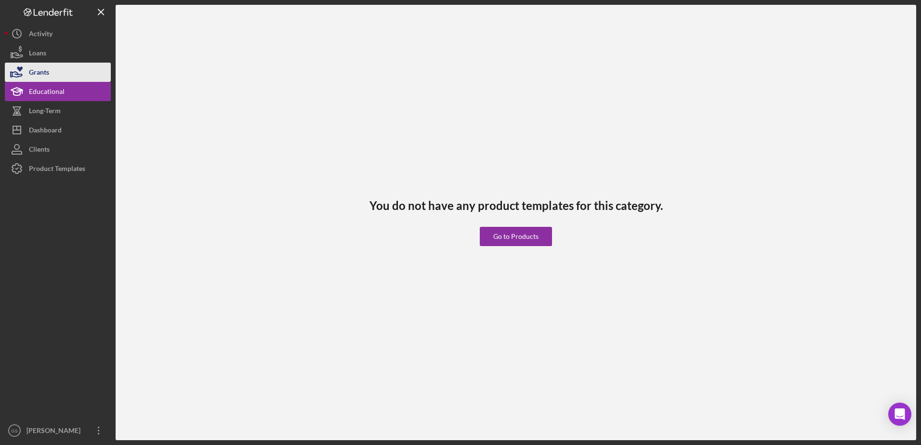
click at [71, 79] on button "Grants" at bounding box center [58, 72] width 106 height 19
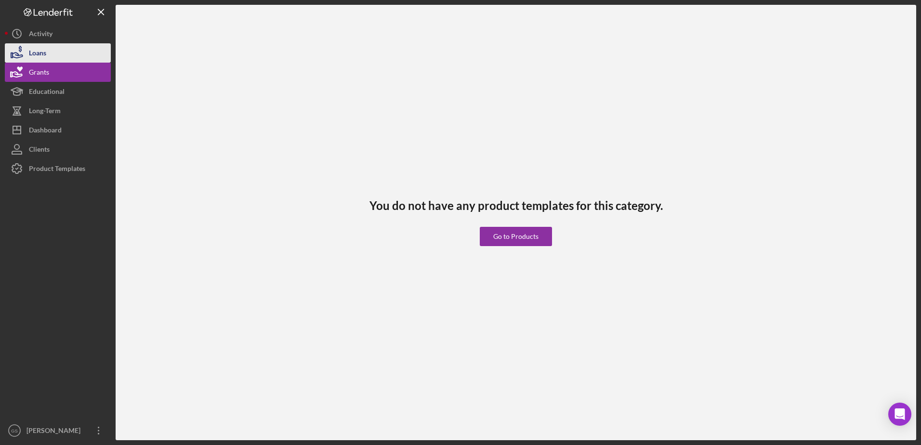
click at [68, 55] on button "Loans" at bounding box center [58, 52] width 106 height 19
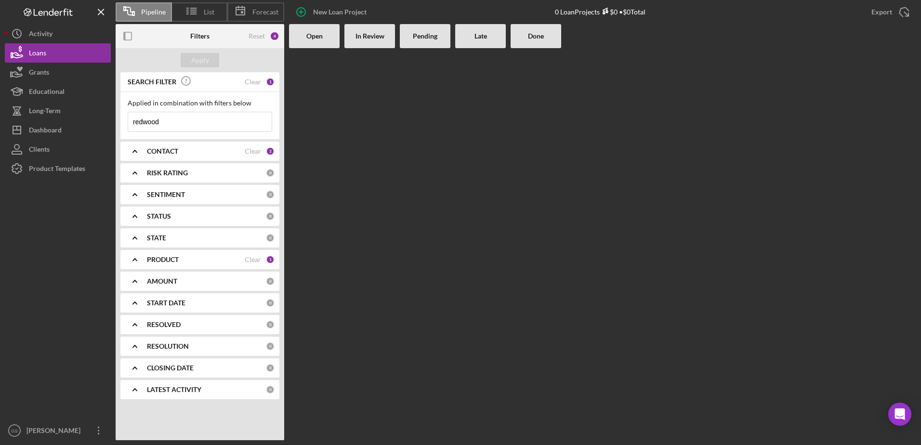
click at [318, 31] on div "Open" at bounding box center [314, 36] width 51 height 24
click at [315, 38] on b "Open" at bounding box center [314, 36] width 16 height 8
click at [96, 40] on button "Icon/History Activity" at bounding box center [58, 33] width 106 height 19
click at [142, 8] on span "Pipeline" at bounding box center [153, 12] width 25 height 8
click at [194, 8] on line at bounding box center [193, 8] width 6 height 0
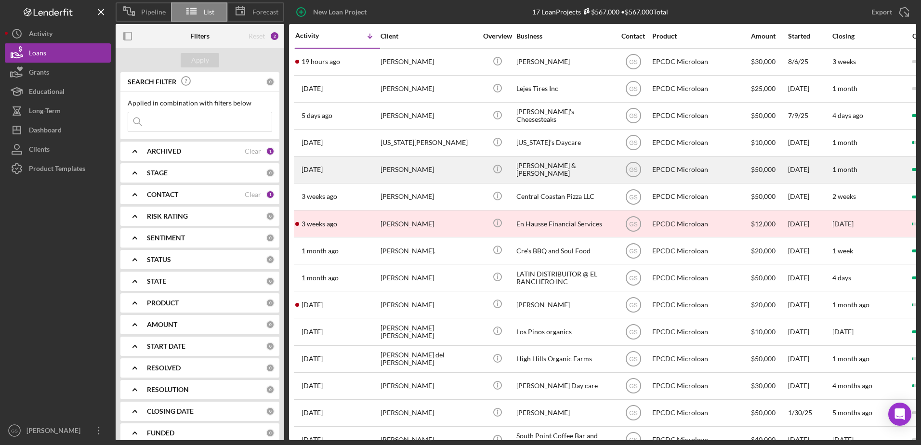
click at [424, 174] on div "[PERSON_NAME]" at bounding box center [429, 170] width 96 height 26
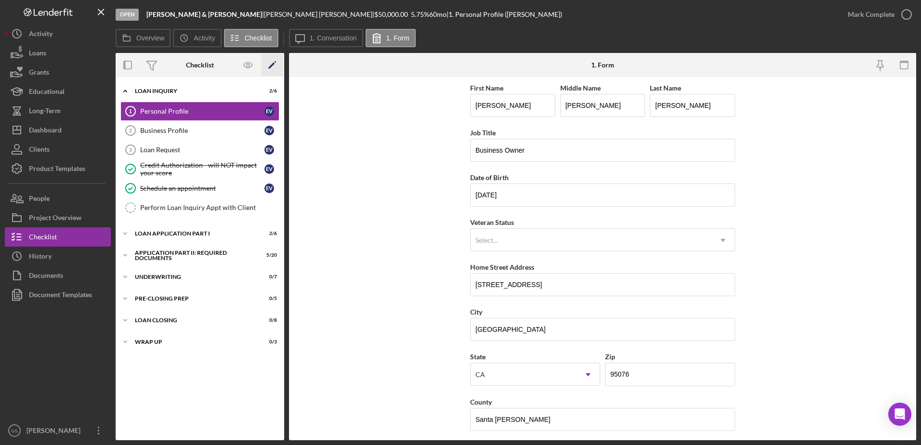
click at [272, 67] on icon "Icon/Edit" at bounding box center [273, 65] width 22 height 22
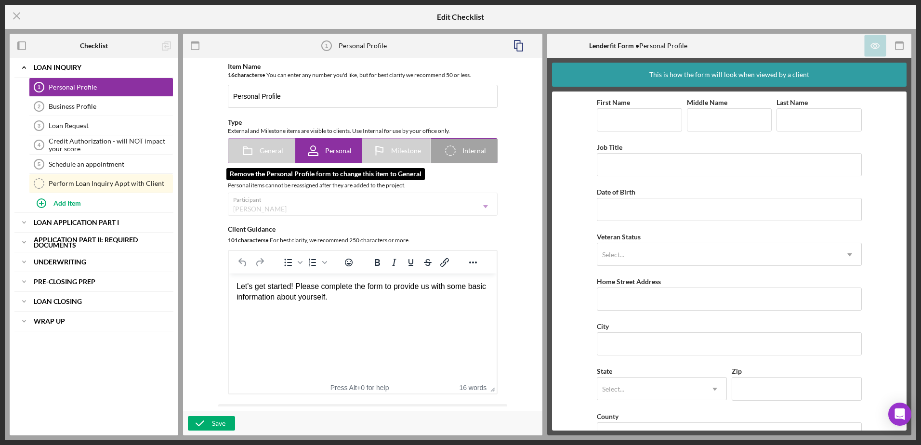
click at [273, 155] on div "General" at bounding box center [261, 151] width 43 height 24
click at [273, 152] on span "General" at bounding box center [272, 151] width 24 height 8
click at [326, 158] on div "Personal" at bounding box center [329, 151] width 46 height 24
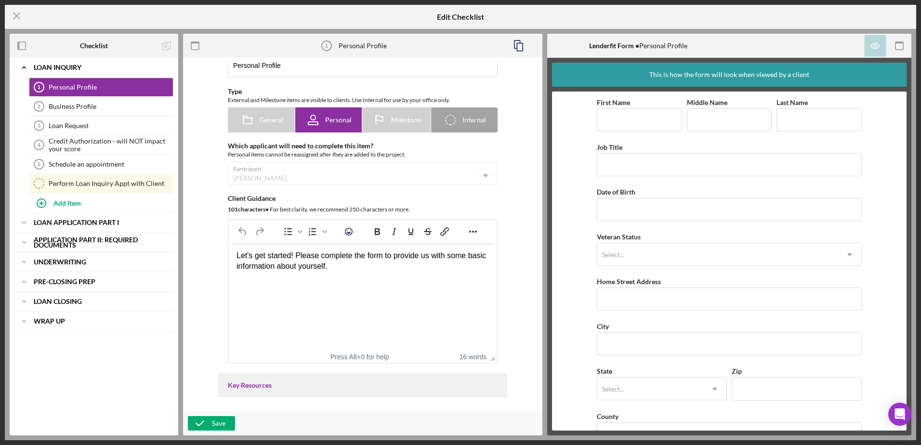
scroll to position [48, 0]
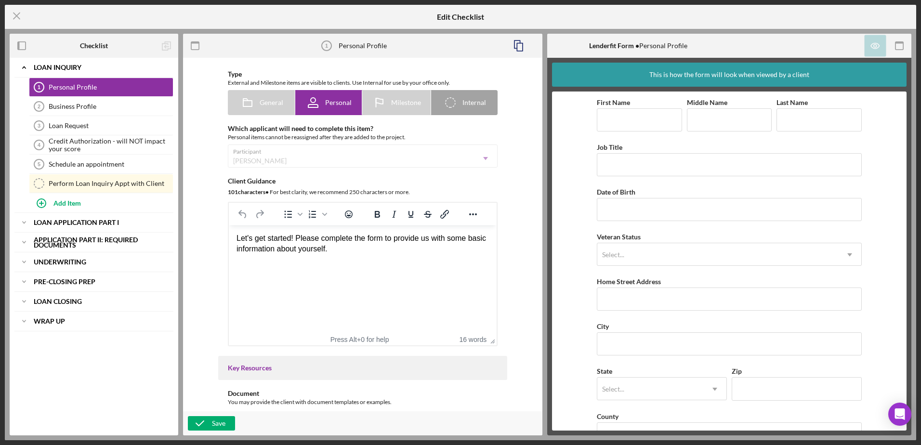
drag, startPoint x: 521, startPoint y: 48, endPoint x: 470, endPoint y: 50, distance: 51.1
click at [470, 50] on div "Personal Profile 1 Personal Profile" at bounding box center [362, 46] width 359 height 24
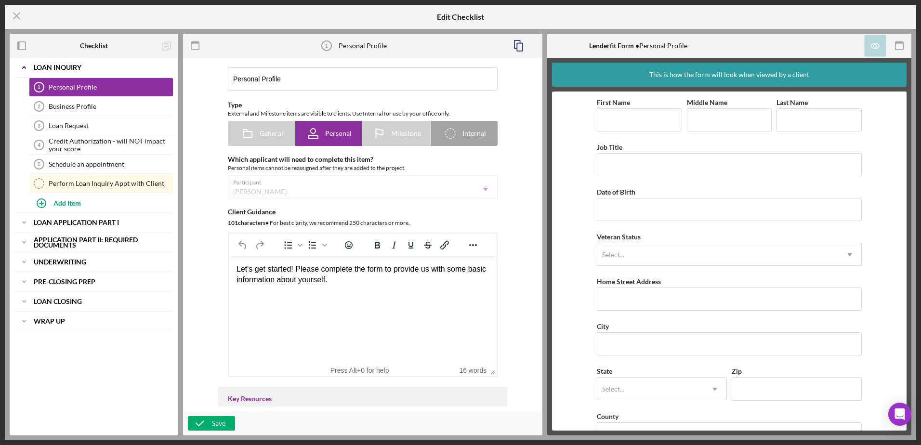
scroll to position [0, 0]
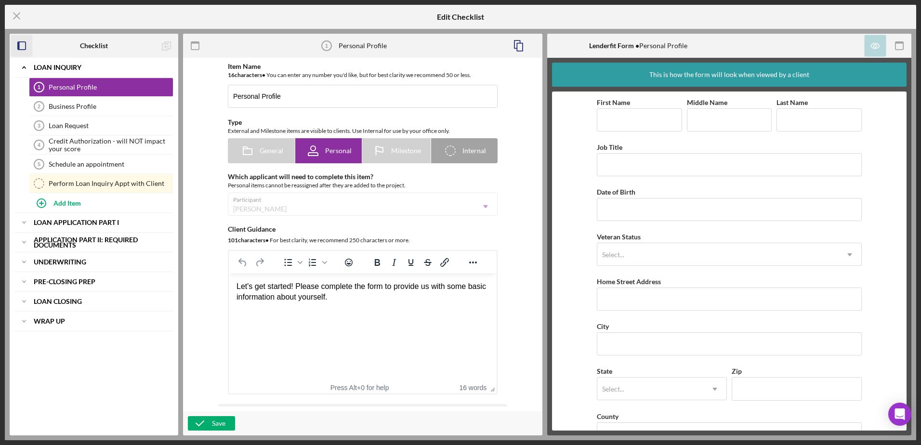
click at [24, 42] on rect "button" at bounding box center [22, 46] width 8 height 8
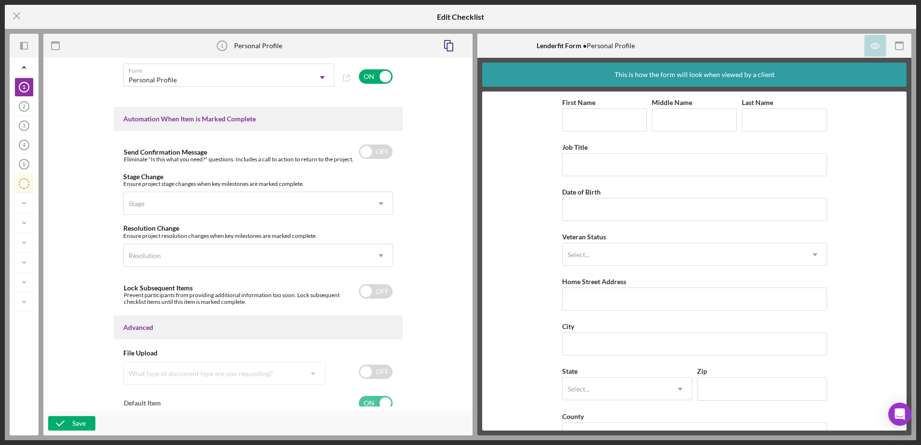
scroll to position [566, 0]
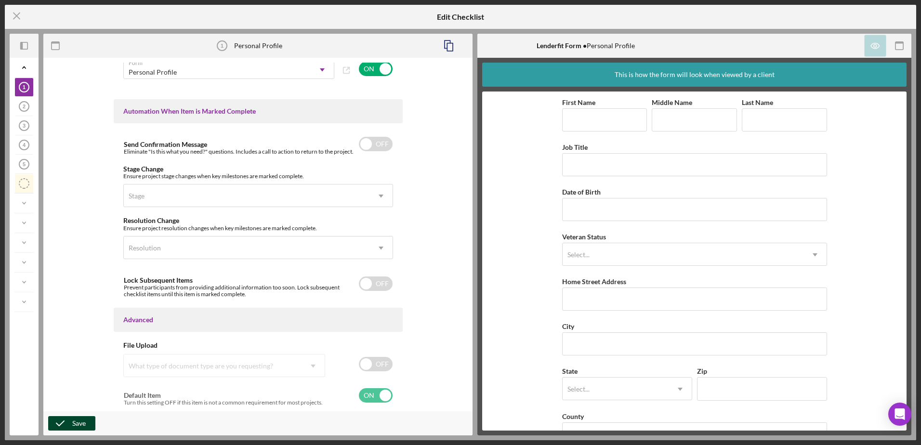
click at [73, 271] on div "Save" at bounding box center [78, 423] width 13 height 14
